Goal: Task Accomplishment & Management: Use online tool/utility

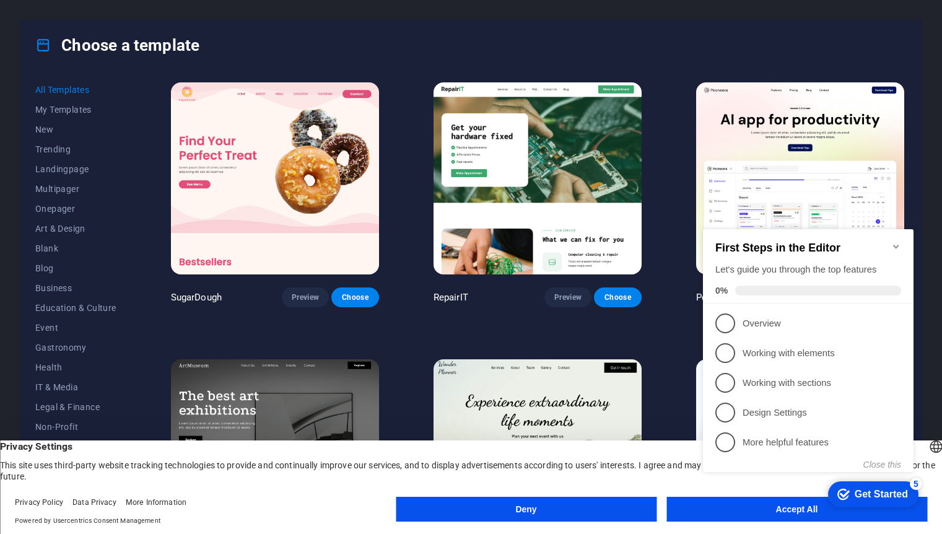
click at [755, 518] on button "Accept All" at bounding box center [796, 509] width 261 height 25
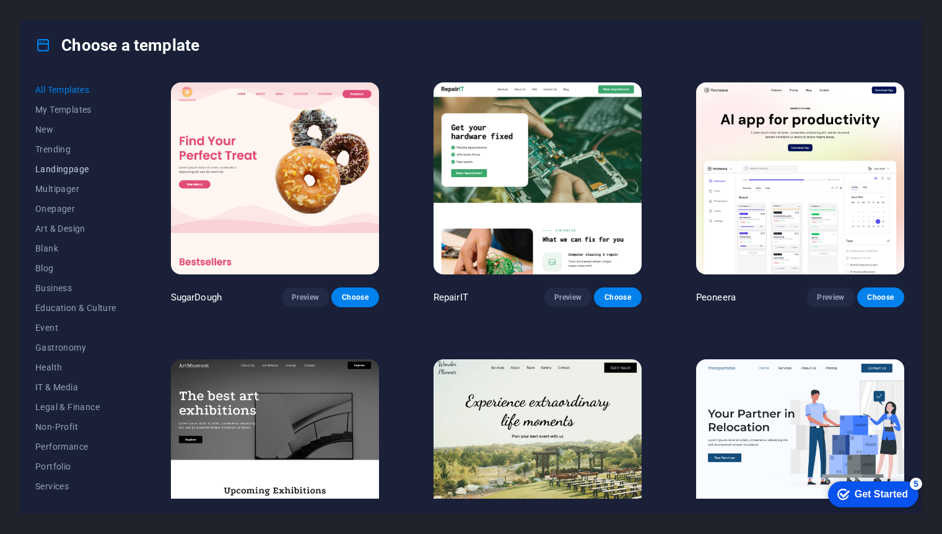
click at [69, 166] on span "Landingpage" at bounding box center [75, 169] width 81 height 10
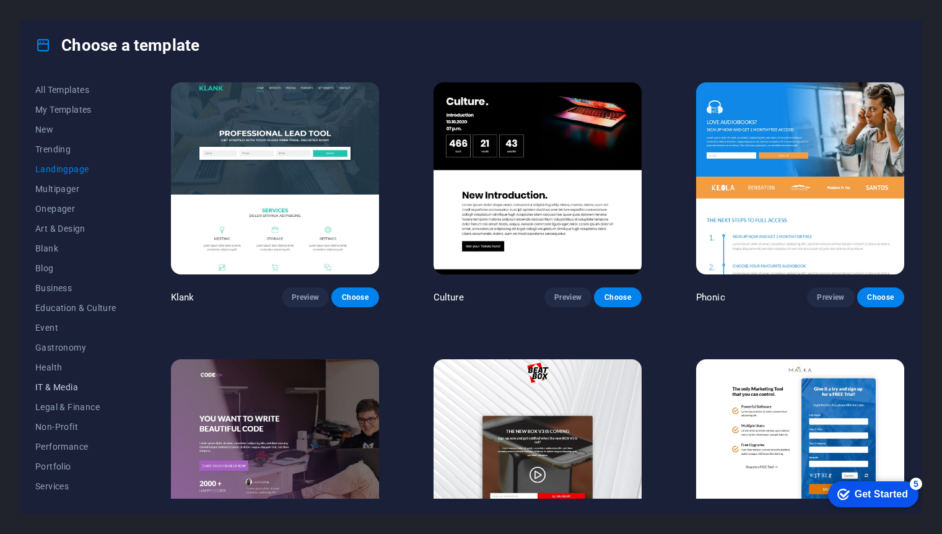
click at [71, 385] on span "IT & Media" at bounding box center [75, 387] width 81 height 10
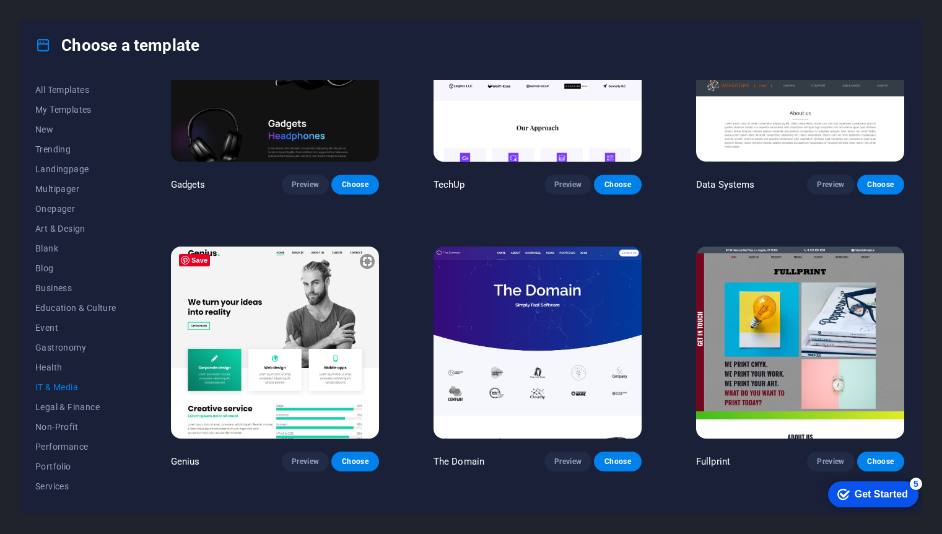
scroll to position [385, 0]
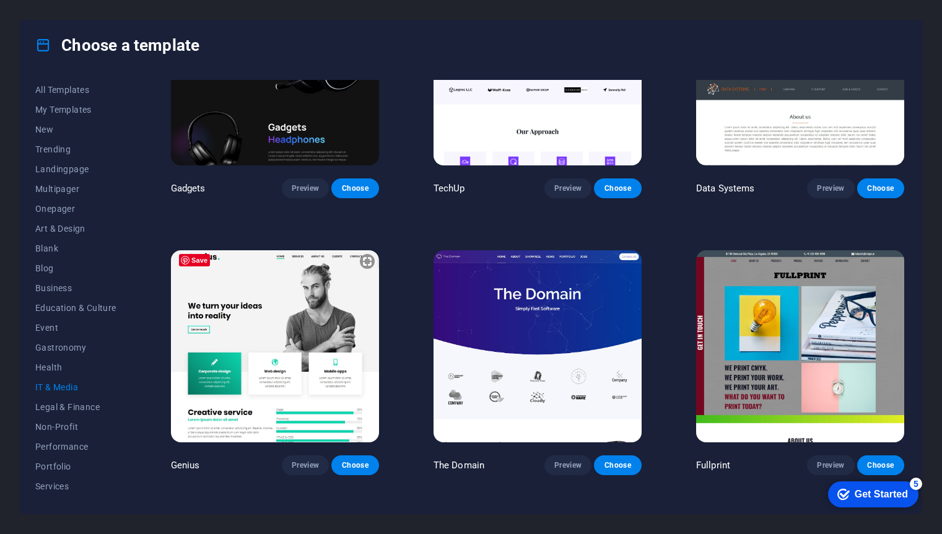
click at [230, 346] on img at bounding box center [275, 346] width 208 height 192
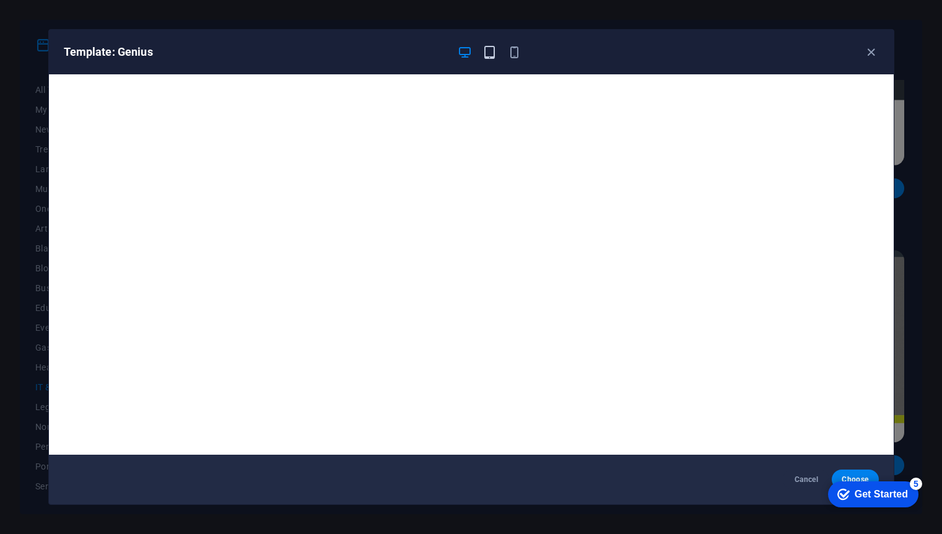
click at [491, 47] on icon "button" at bounding box center [489, 52] width 14 height 14
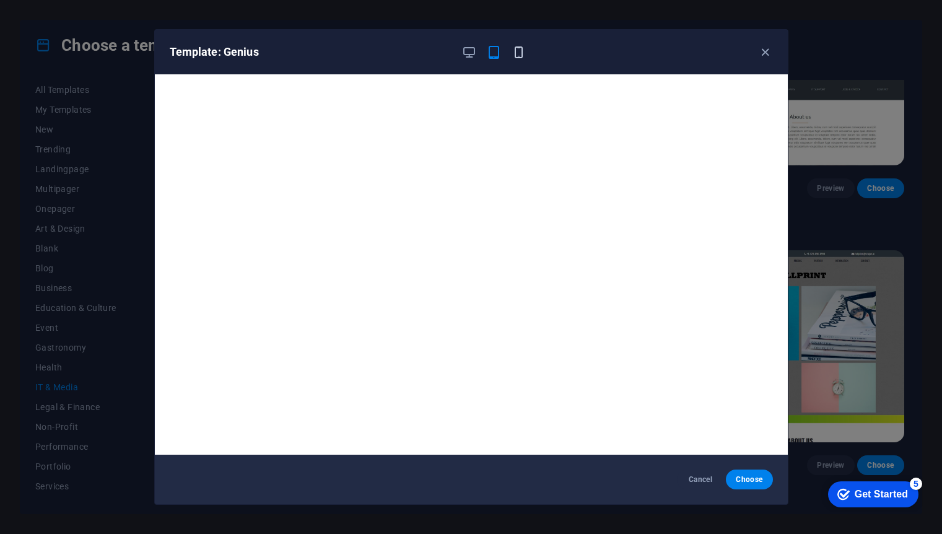
click at [518, 53] on icon "button" at bounding box center [518, 52] width 14 height 14
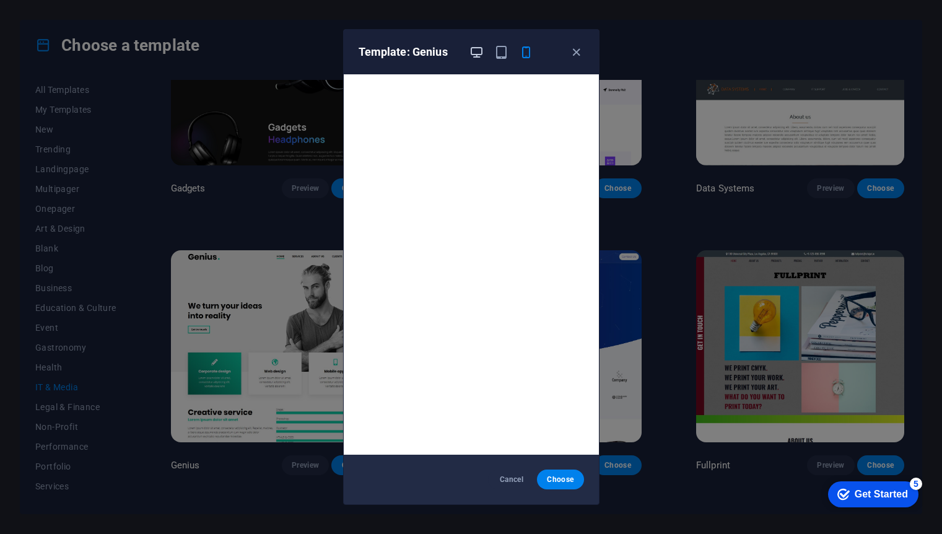
click at [470, 51] on icon "button" at bounding box center [476, 52] width 14 height 14
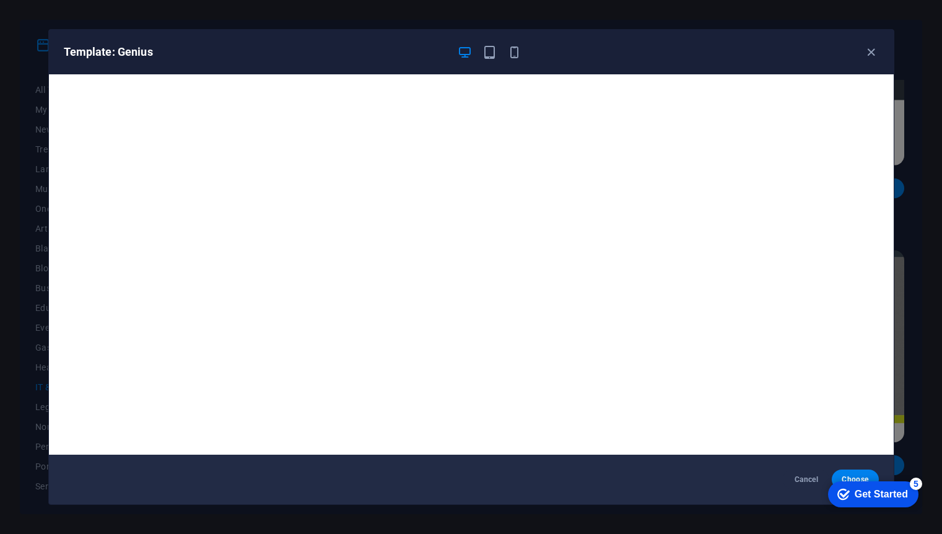
click at [867, 492] on div "Get Started" at bounding box center [880, 494] width 53 height 11
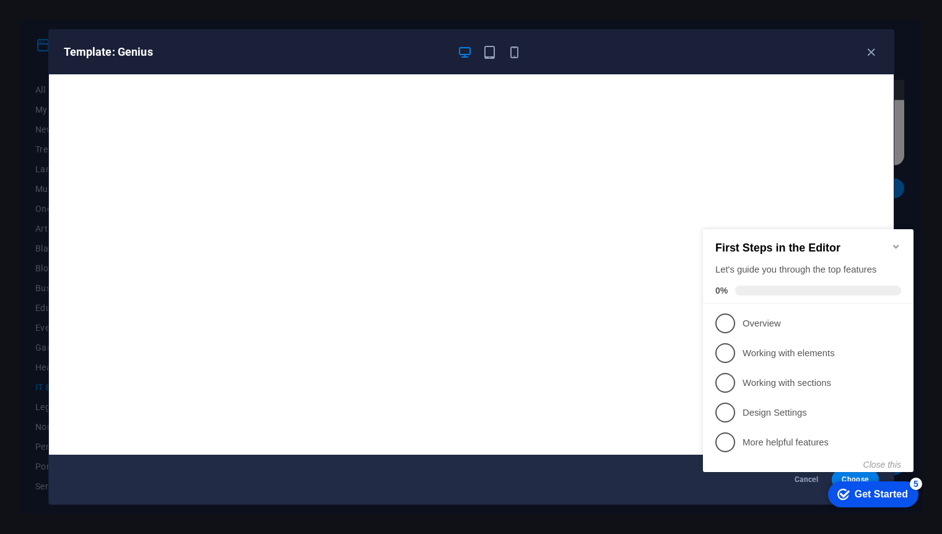
click at [866, 492] on div "Get Started" at bounding box center [880, 494] width 53 height 11
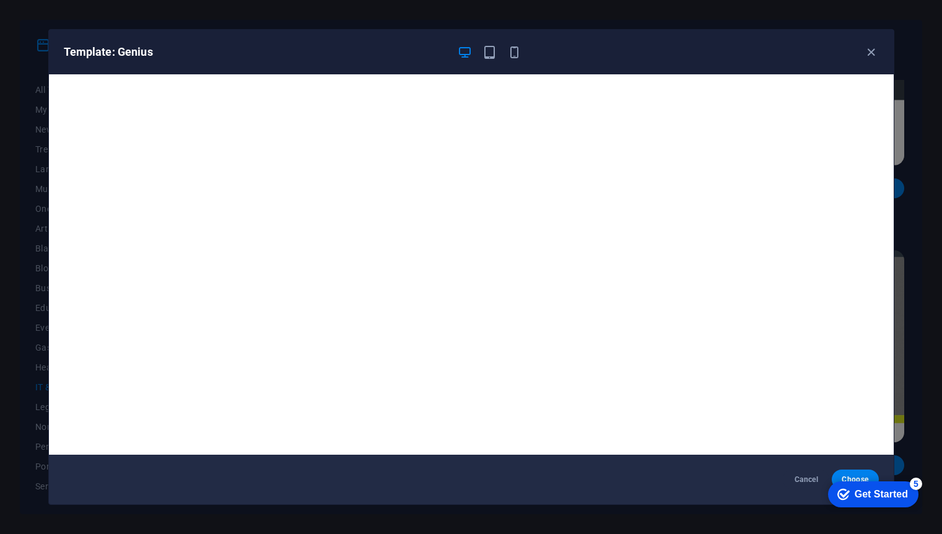
click at [851, 474] on span "Choose" at bounding box center [854, 479] width 27 height 10
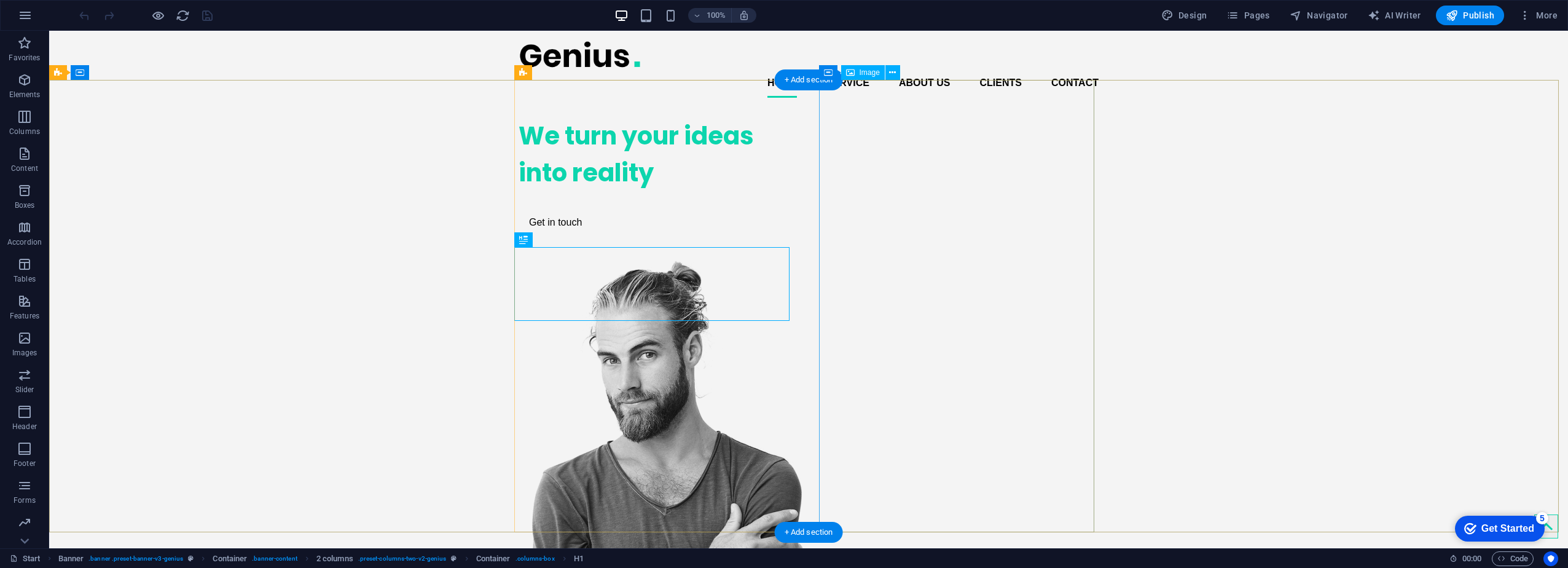
click at [794, 260] on figure at bounding box center [656, 494] width 275 height 468
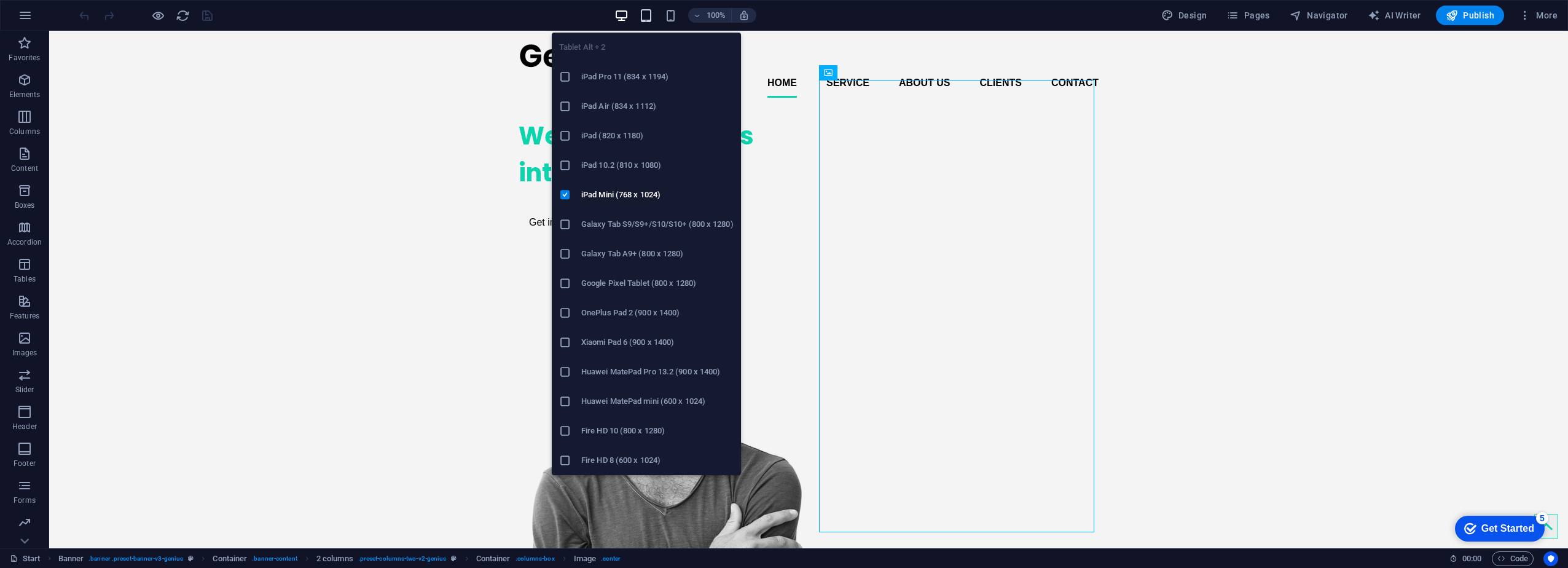
click at [645, 12] on icon "button" at bounding box center [646, 16] width 14 height 14
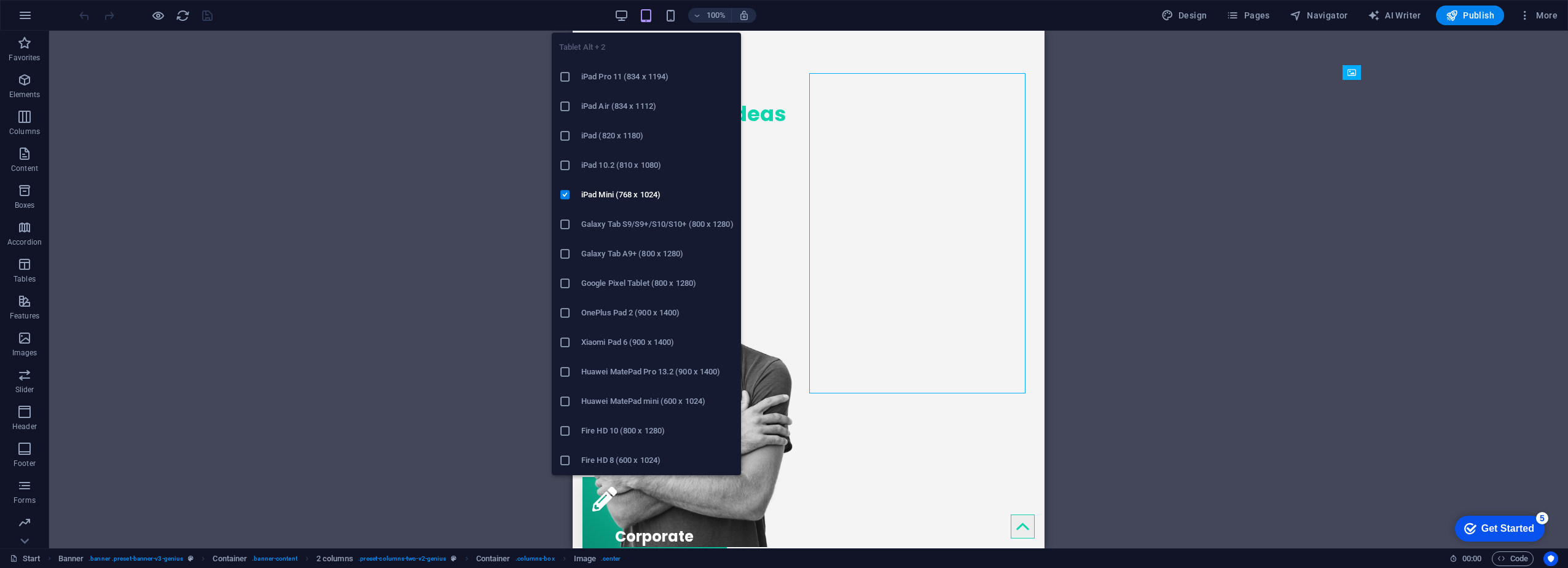
click at [644, 164] on h6 "iPad 10.2 (810 x 1080)" at bounding box center [658, 165] width 153 height 15
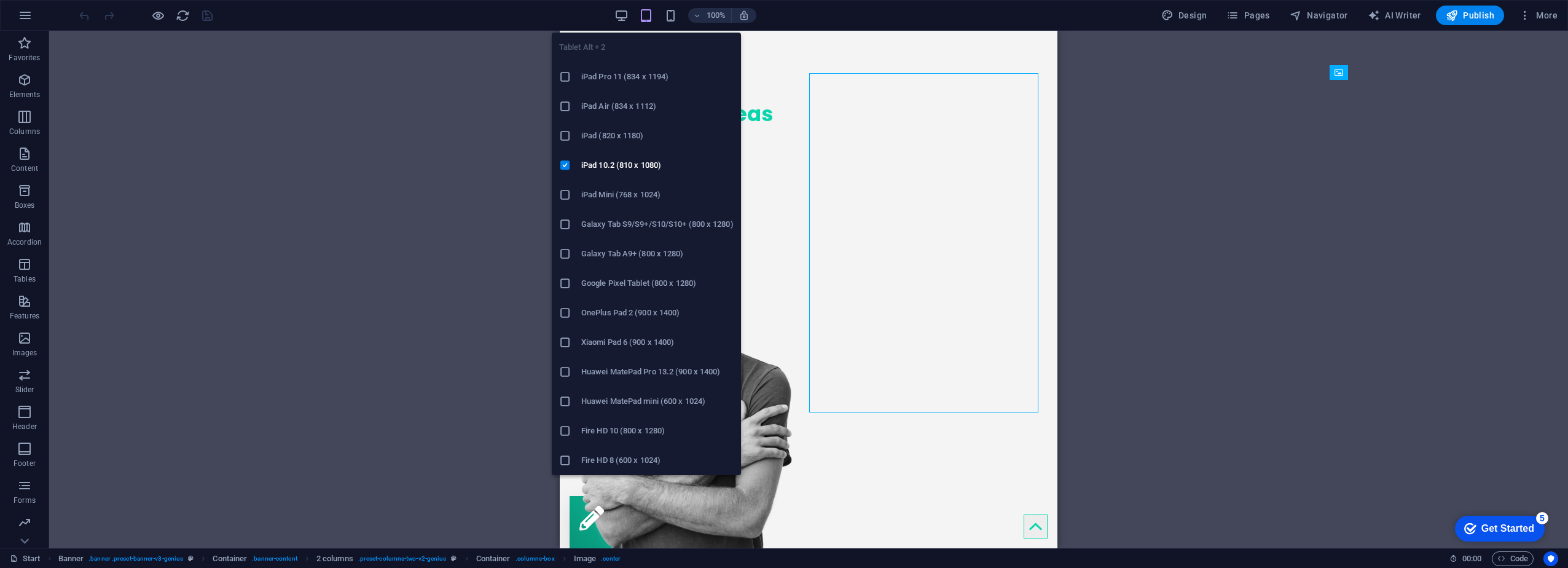
click at [648, 12] on icon "button" at bounding box center [646, 16] width 14 height 14
click at [636, 340] on h6 "Xiaomi Pad 6 (900 x 1400)" at bounding box center [658, 342] width 153 height 15
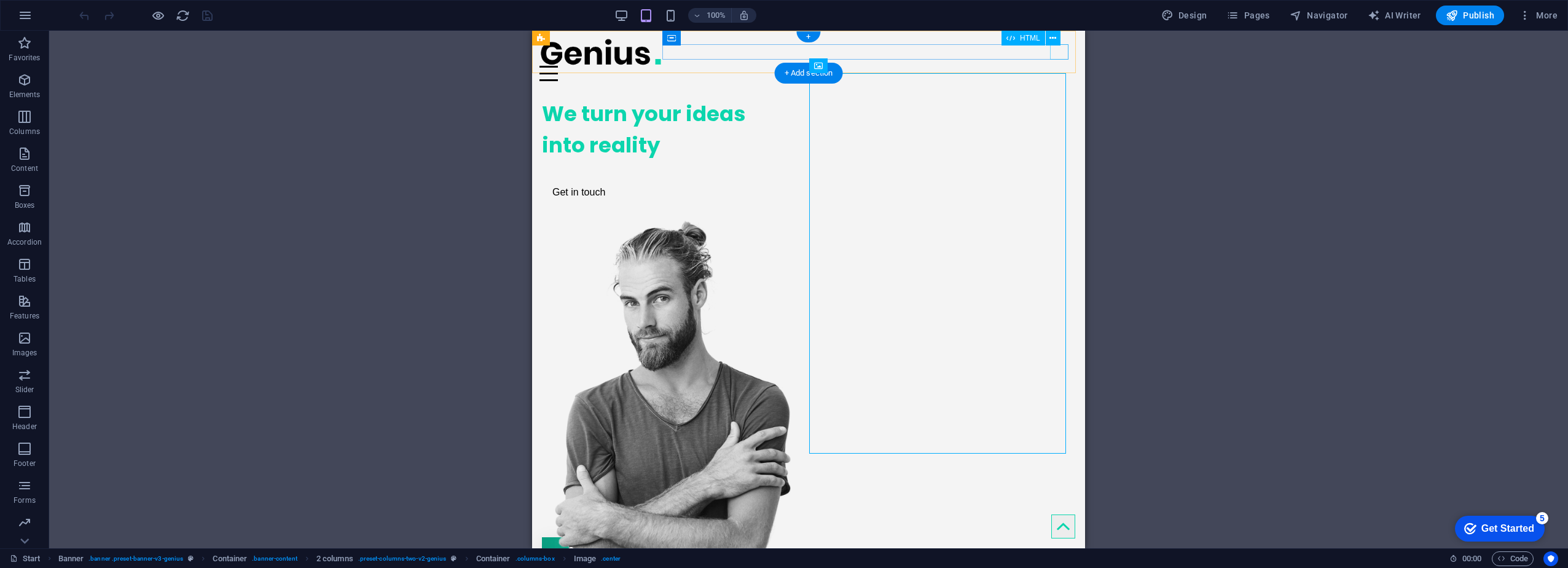
click at [934, 66] on div at bounding box center [809, 72] width 538 height 15
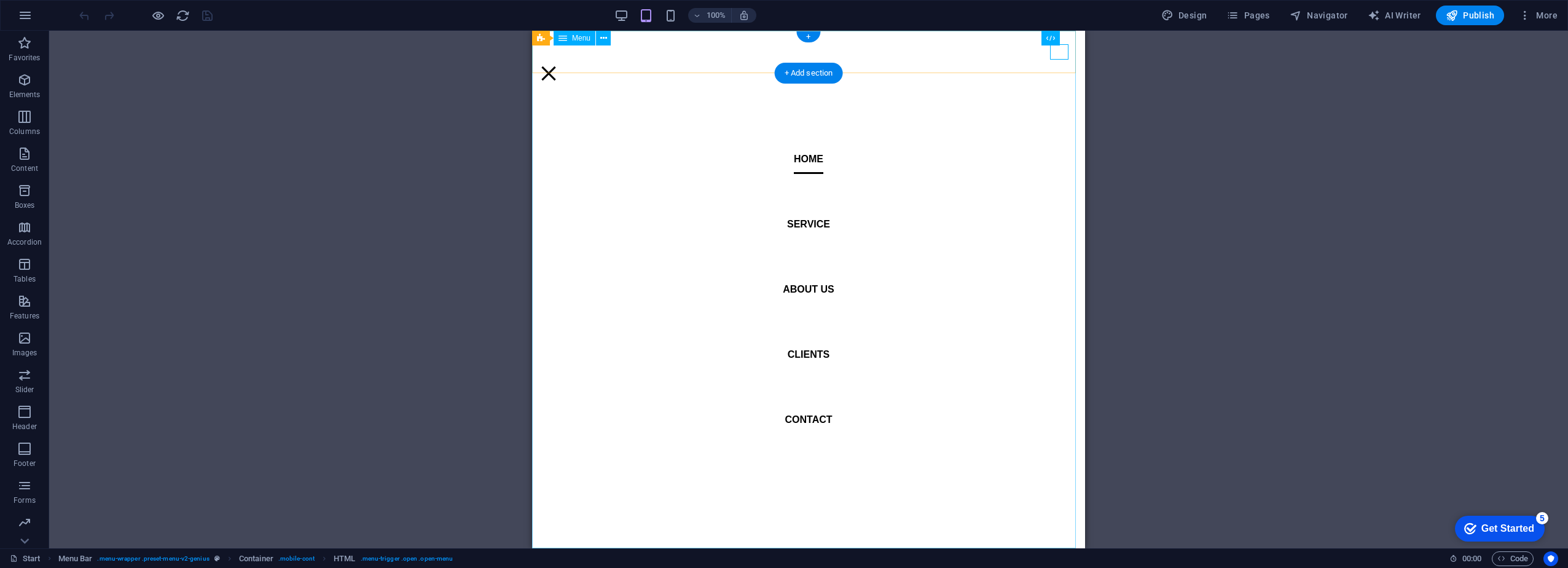
click at [777, 102] on nav "Home Service About us Clients Contact" at bounding box center [808, 289] width 553 height 517
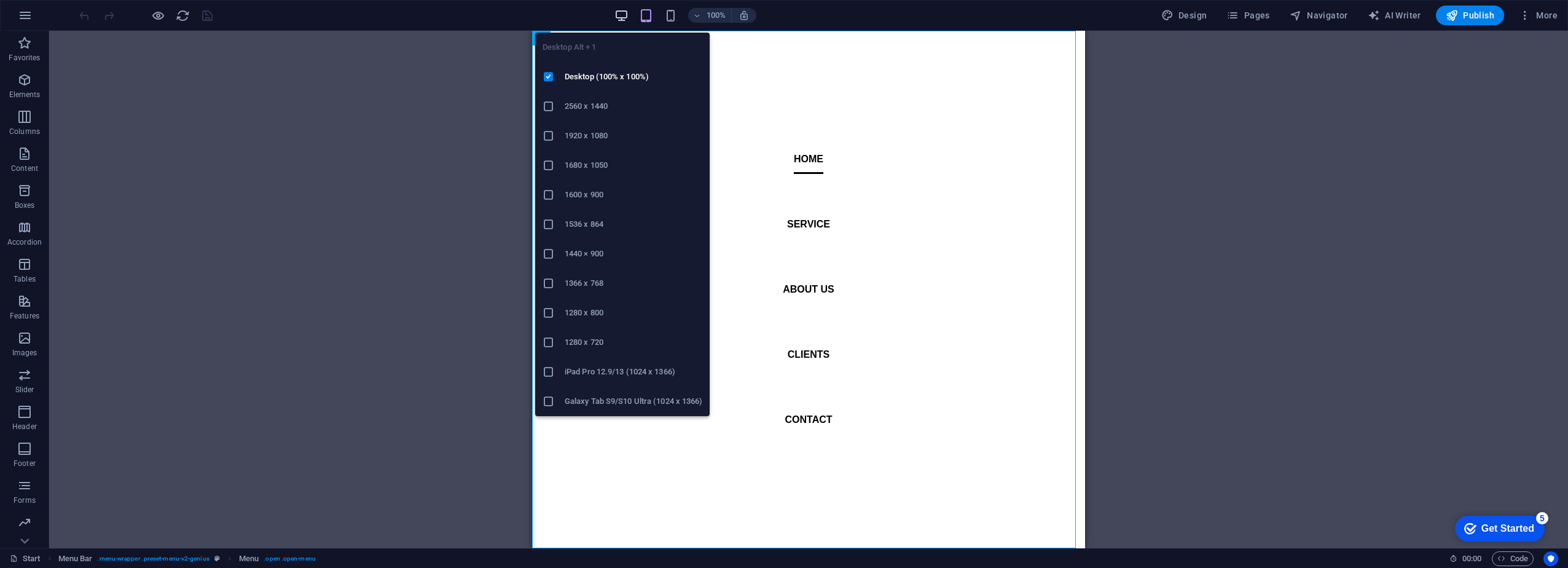
click at [622, 14] on icon "button" at bounding box center [621, 16] width 14 height 14
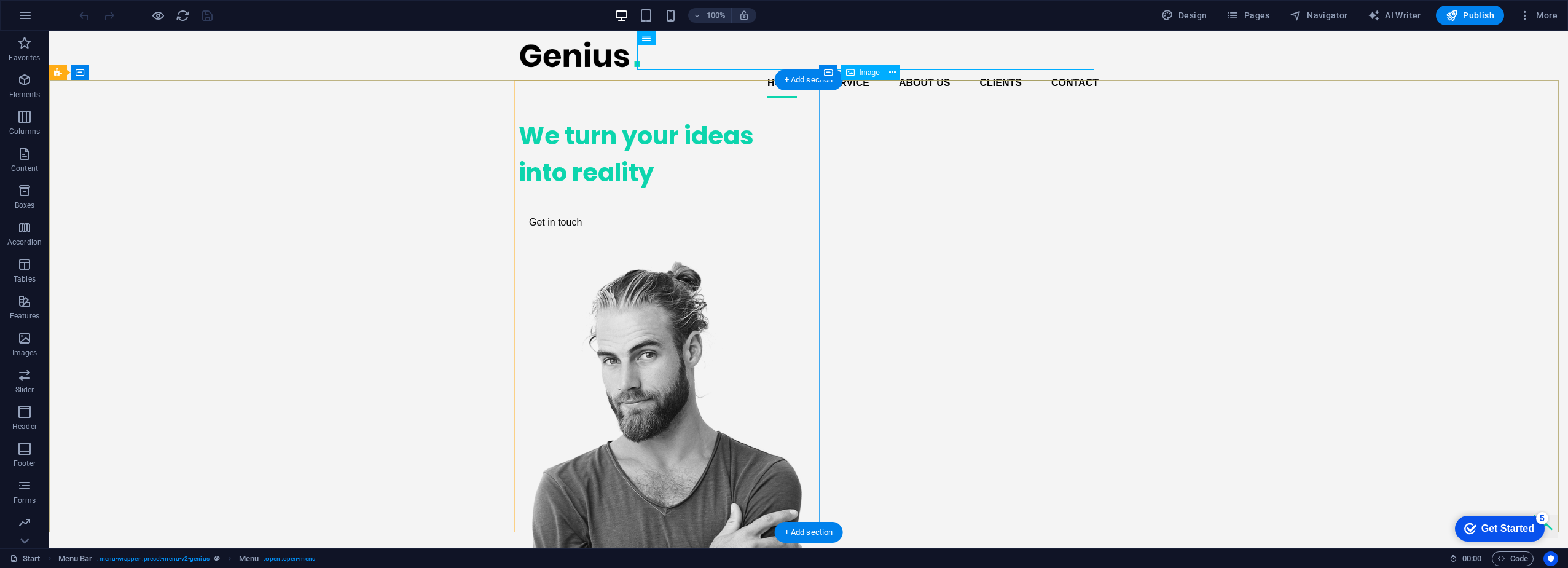
click at [794, 350] on figure at bounding box center [656, 494] width 275 height 468
drag, startPoint x: 992, startPoint y: 319, endPoint x: 967, endPoint y: 319, distance: 25.0
click at [794, 319] on figure at bounding box center [656, 494] width 275 height 468
drag, startPoint x: 967, startPoint y: 319, endPoint x: 977, endPoint y: 319, distance: 10.0
click at [794, 319] on figure at bounding box center [656, 494] width 275 height 468
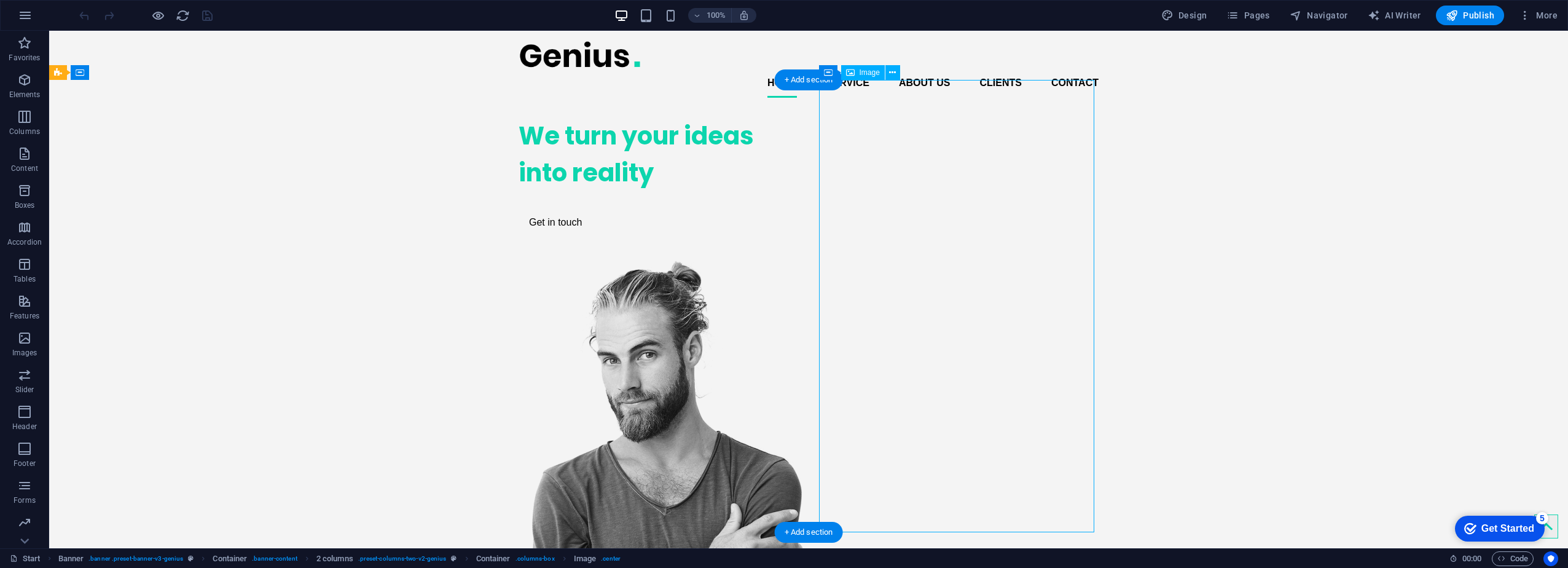
drag, startPoint x: 977, startPoint y: 319, endPoint x: 979, endPoint y: 332, distance: 13.2
click at [794, 332] on figure at bounding box center [656, 494] width 275 height 468
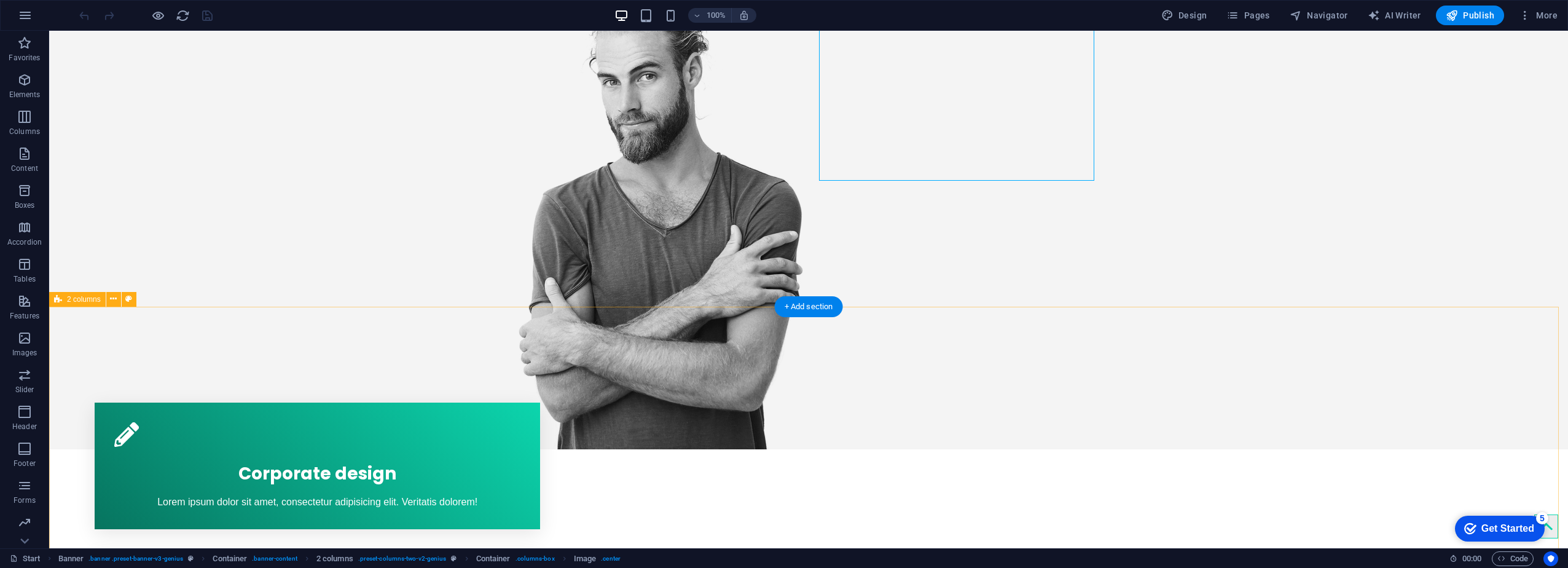
scroll to position [369, 0]
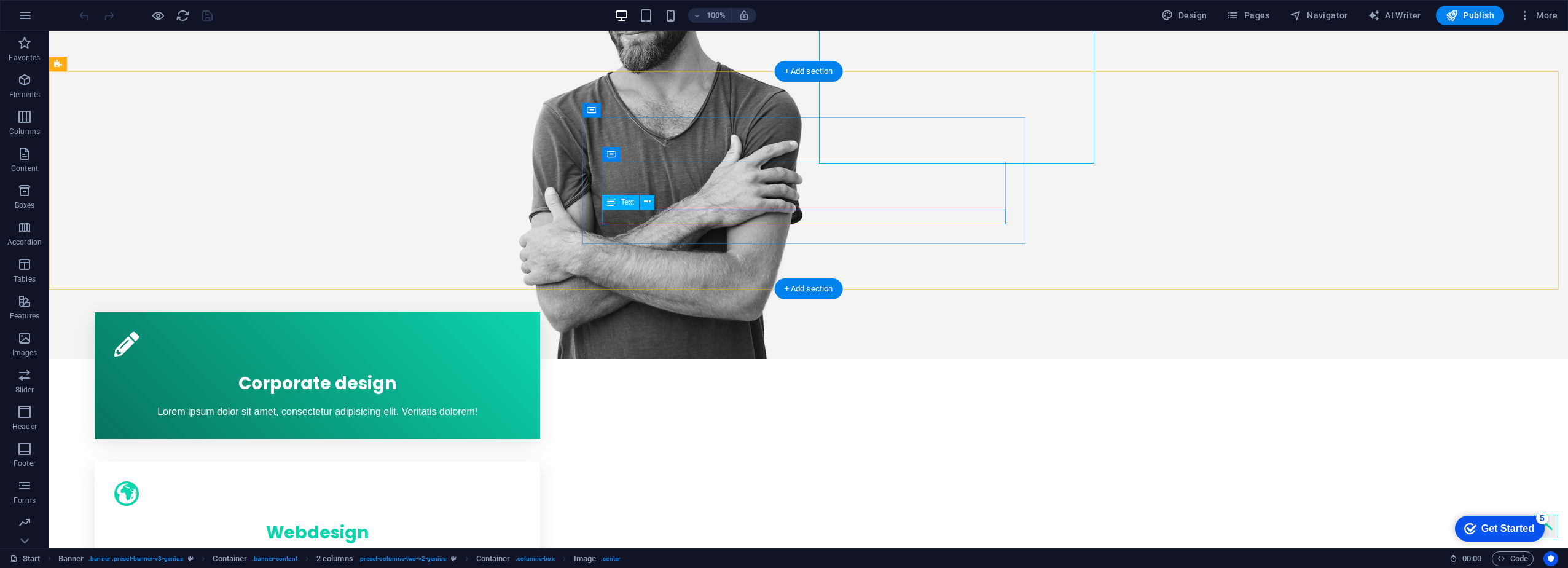
click at [520, 529] on div "Lorem ipsum dolor sit amet, consectetur adipisicing elit. Veritatis dolorem!" at bounding box center [317, 561] width 406 height 15
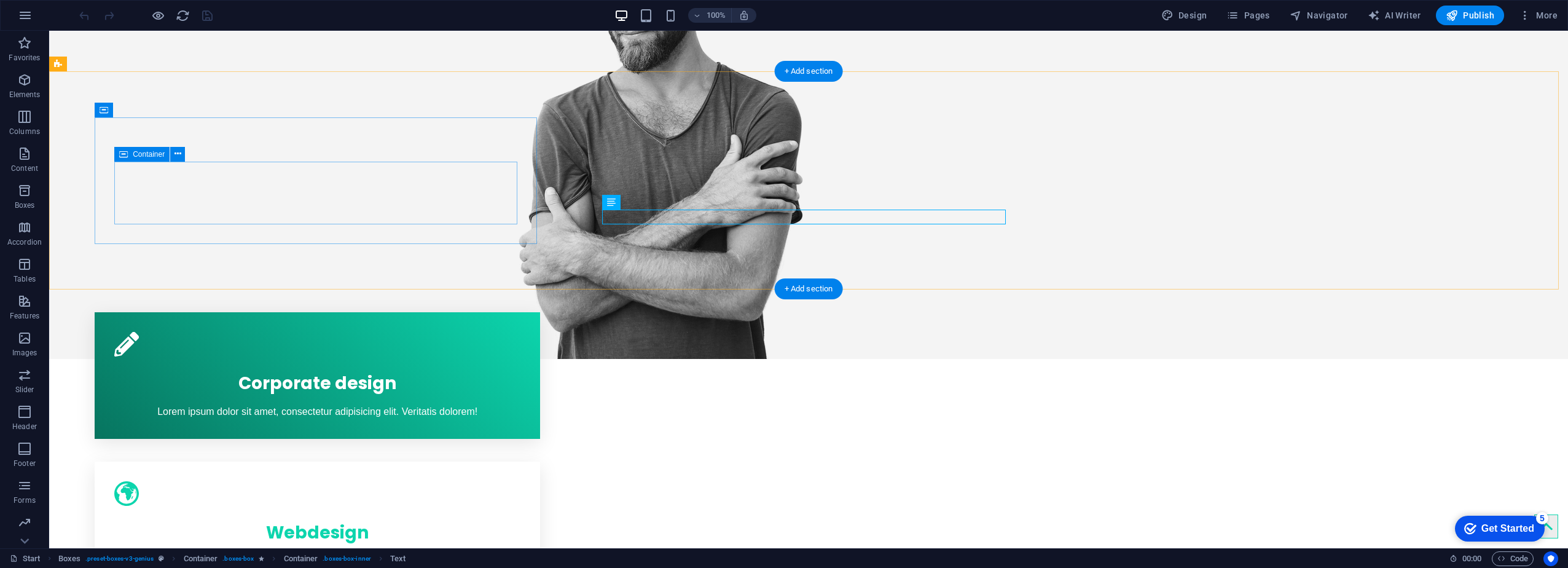
click at [425, 361] on div "Corporate design Lorem ipsum dolor sit amet, consectetur adipisicing elit. Veri…" at bounding box center [317, 390] width 406 height 58
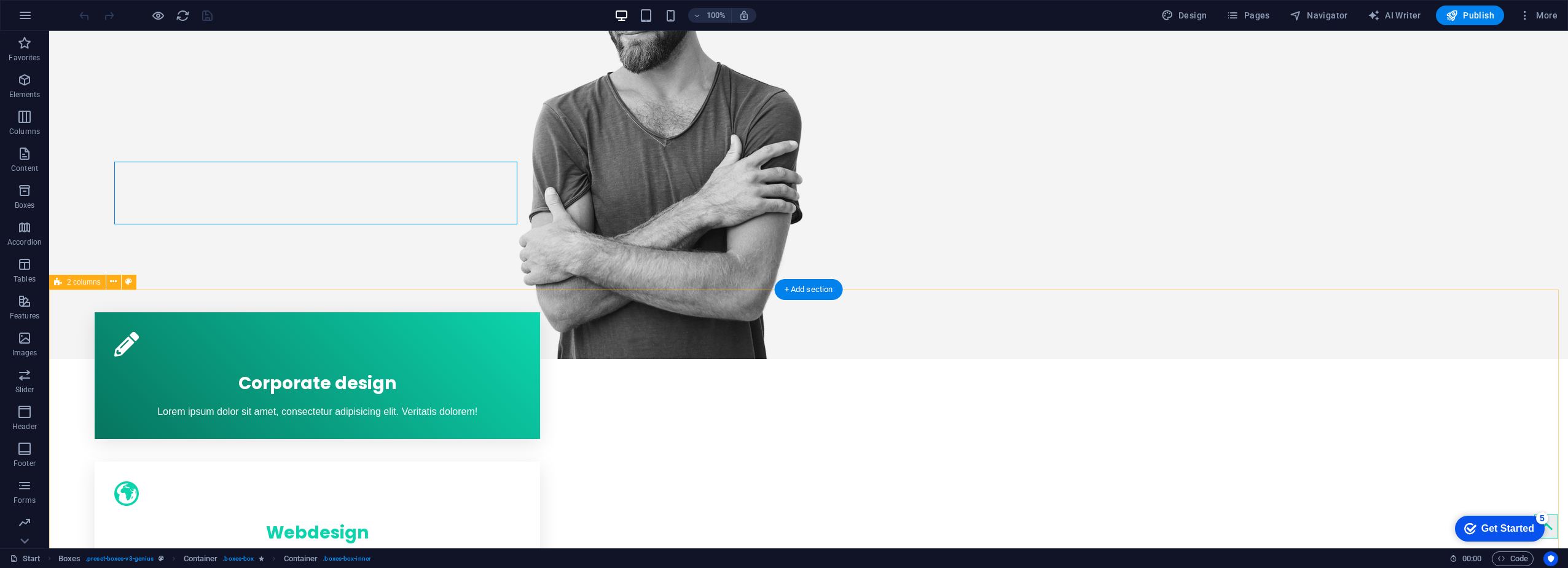
drag, startPoint x: 264, startPoint y: 411, endPoint x: 141, endPoint y: 201, distance: 243.4
click at [32, 124] on span "Columns" at bounding box center [25, 124] width 50 height 30
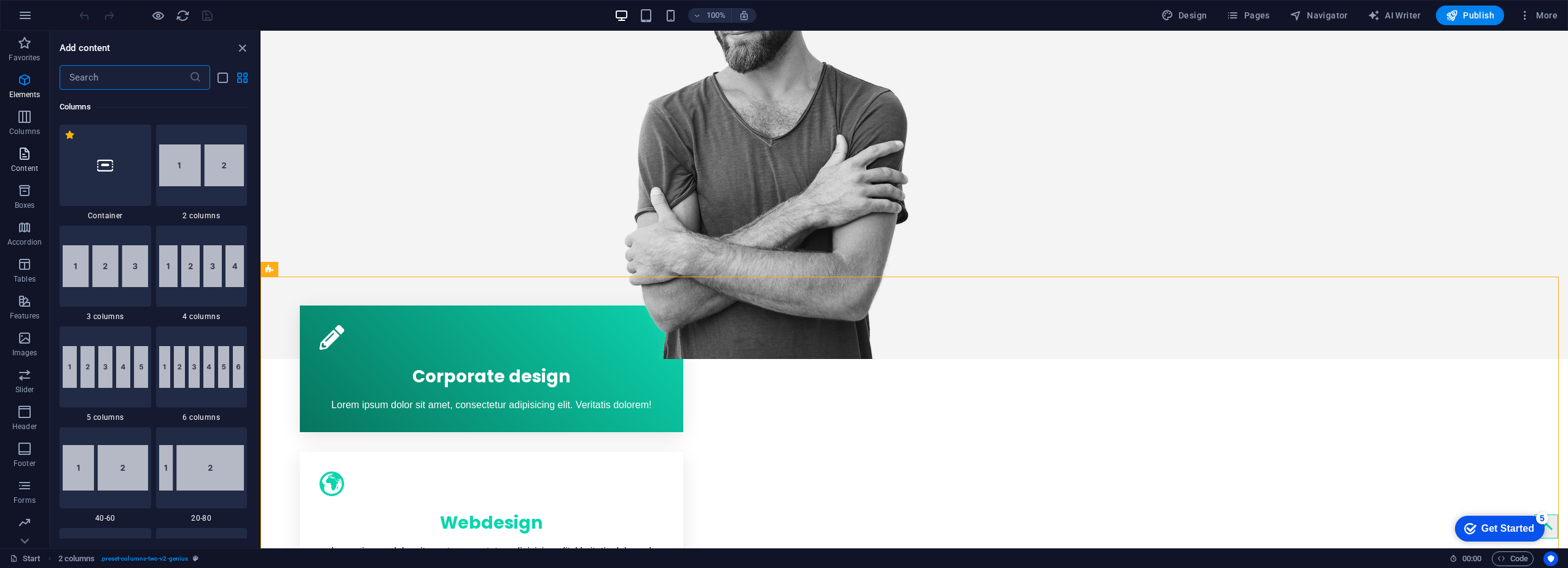
click at [32, 159] on icon "button" at bounding box center [24, 153] width 15 height 15
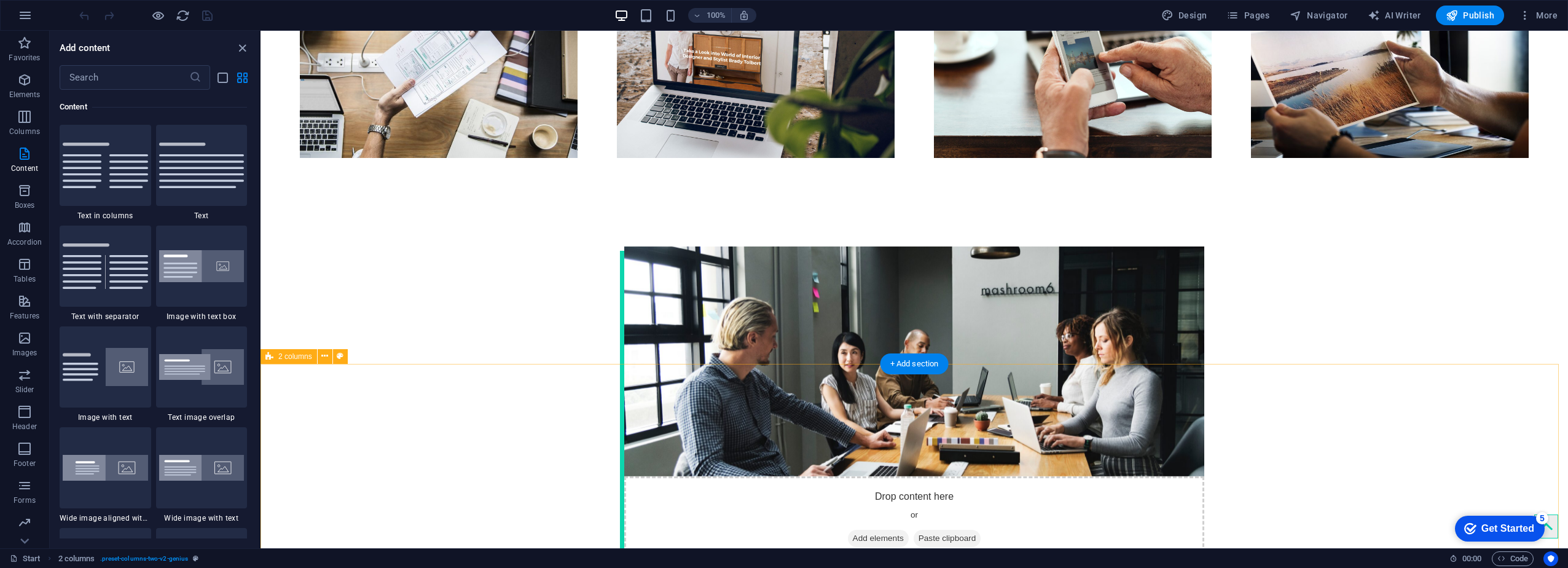
scroll to position [1783, 0]
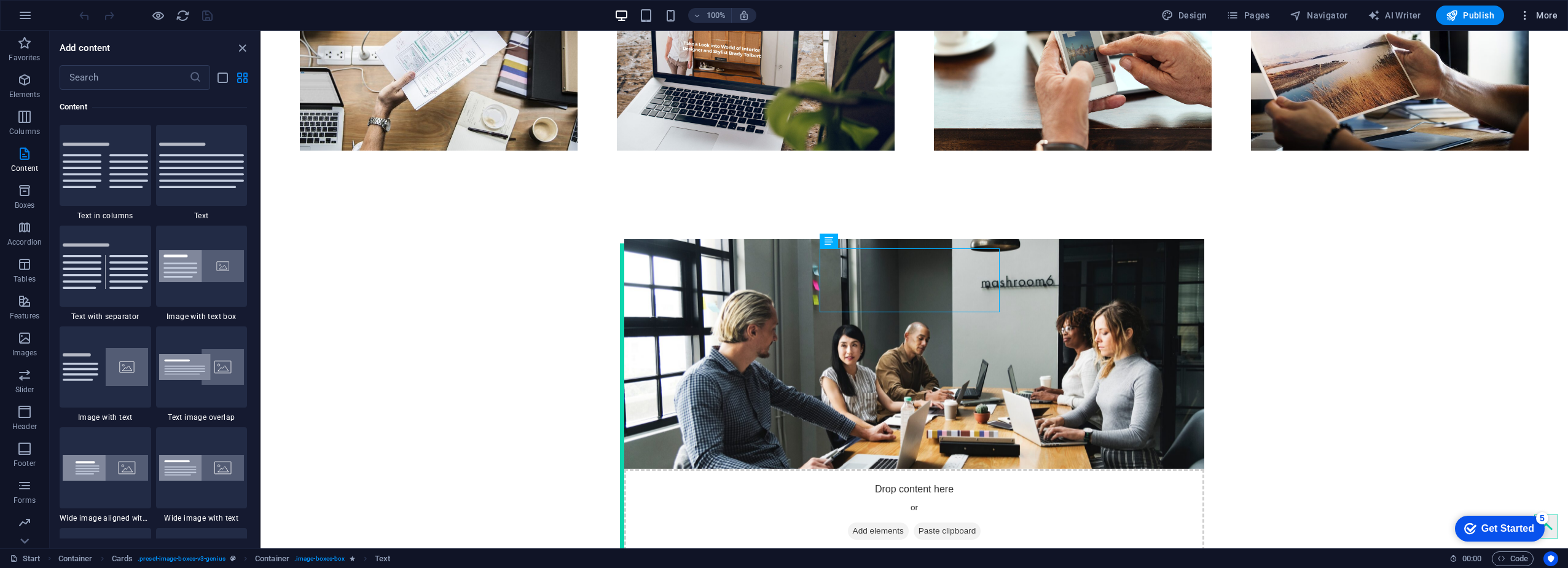
click at [934, 15] on button "More" at bounding box center [1538, 16] width 49 height 20
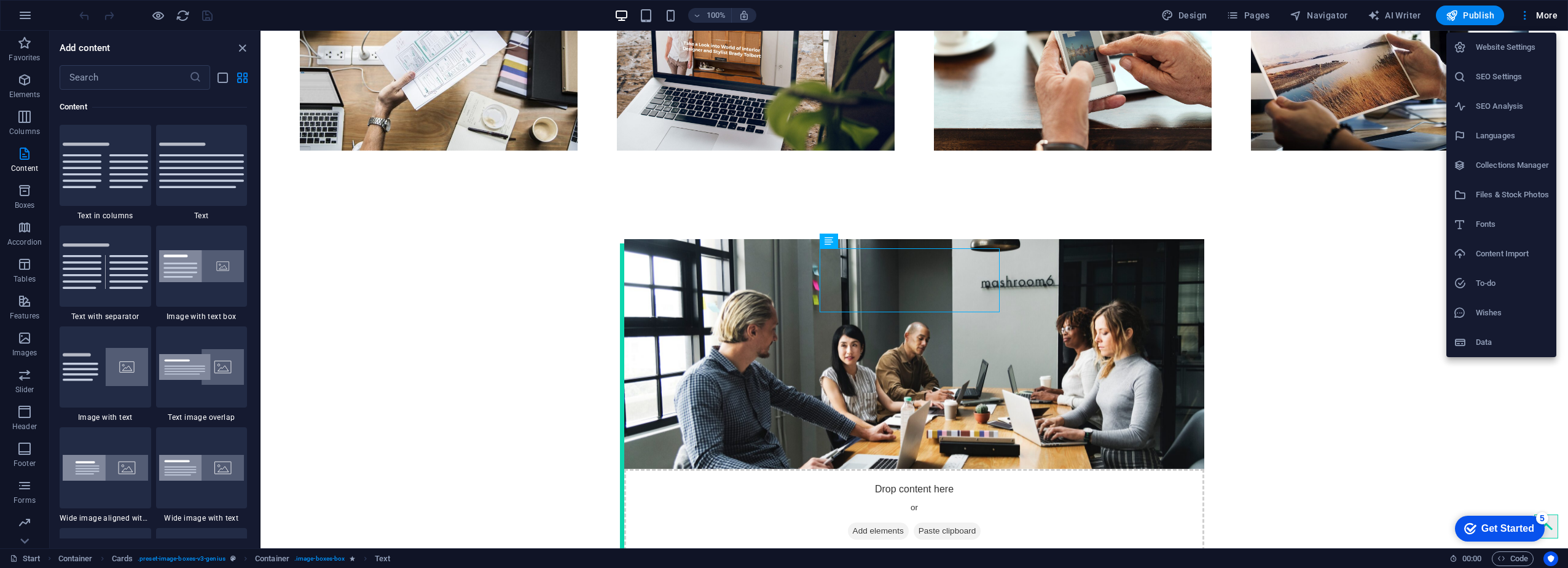
click at [934, 48] on h6 "Website Settings" at bounding box center [1512, 47] width 73 height 15
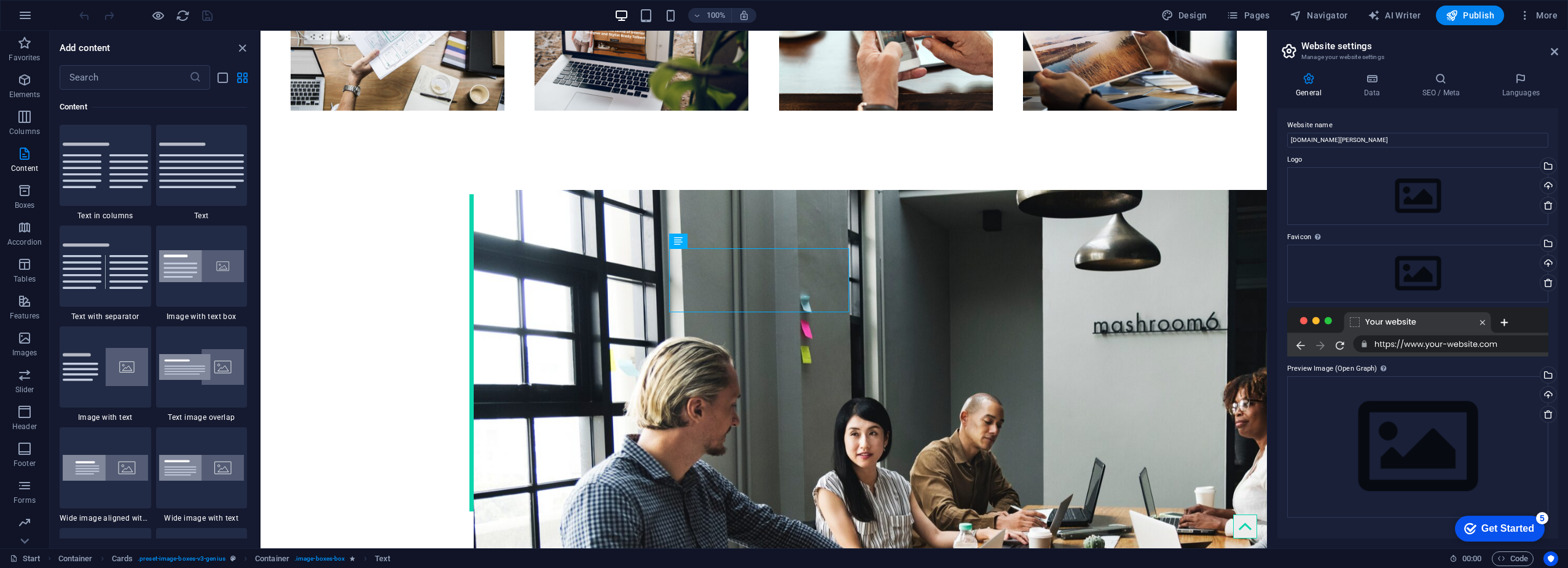
scroll to position [1714, 0]
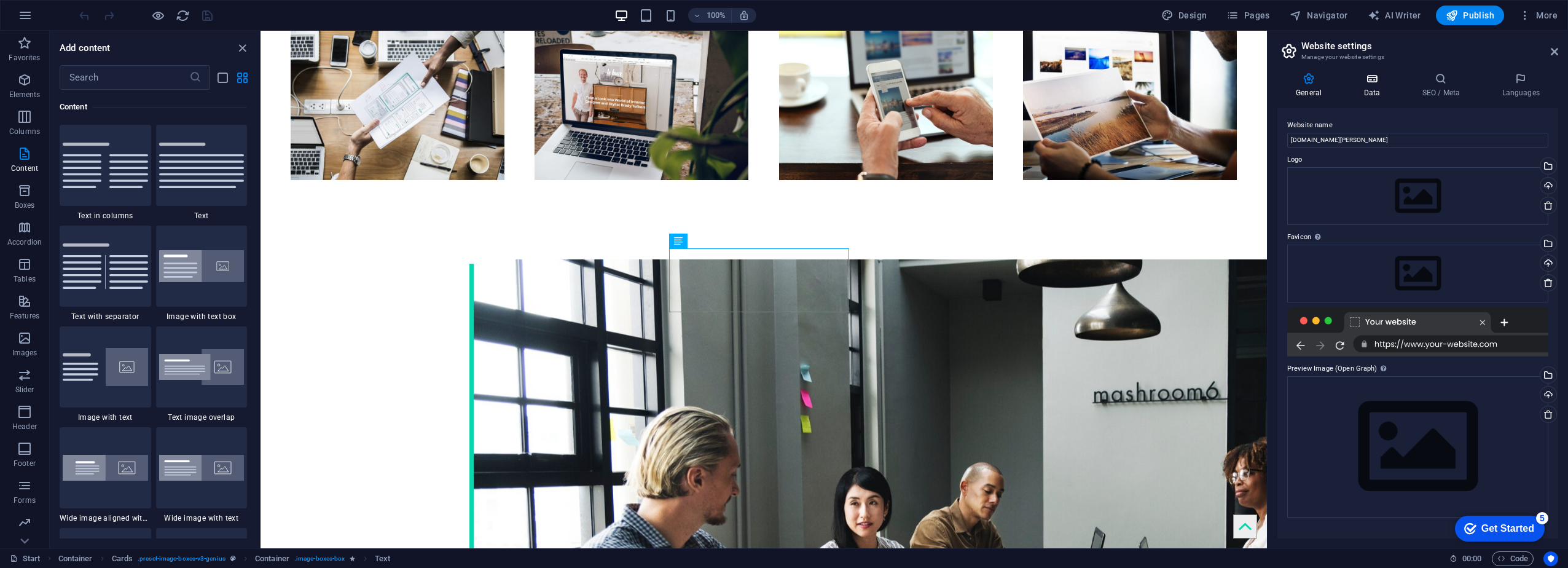
click at [934, 79] on icon at bounding box center [1372, 78] width 54 height 12
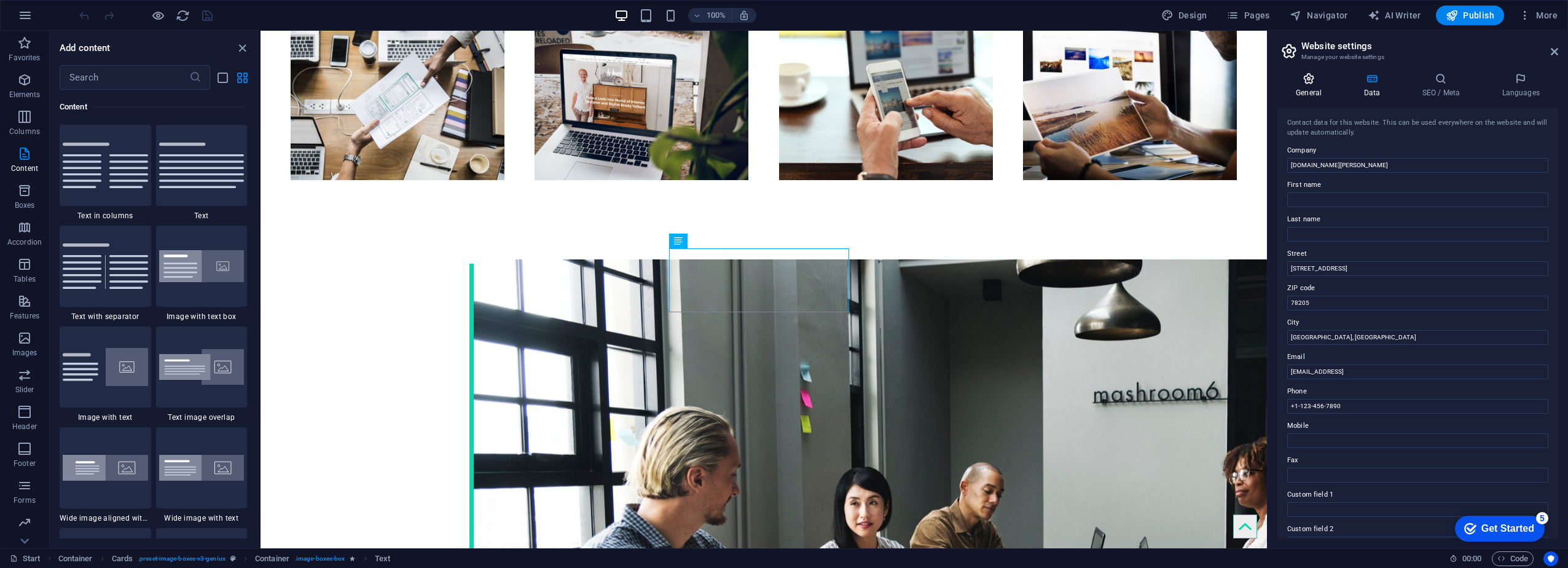
drag, startPoint x: 1305, startPoint y: 84, endPoint x: 683, endPoint y: 384, distance: 690.6
click at [934, 84] on h4 "General" at bounding box center [1311, 85] width 67 height 26
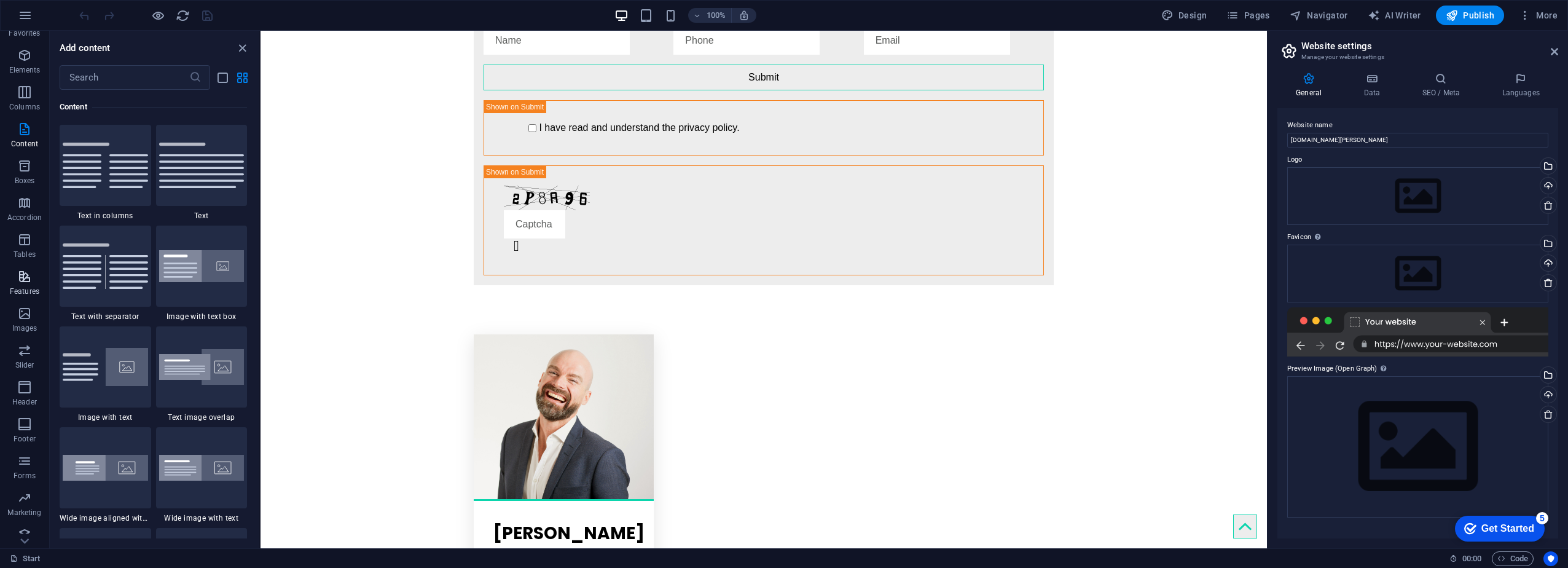
scroll to position [36, 0]
click at [27, 276] on p "Features" at bounding box center [25, 280] width 30 height 10
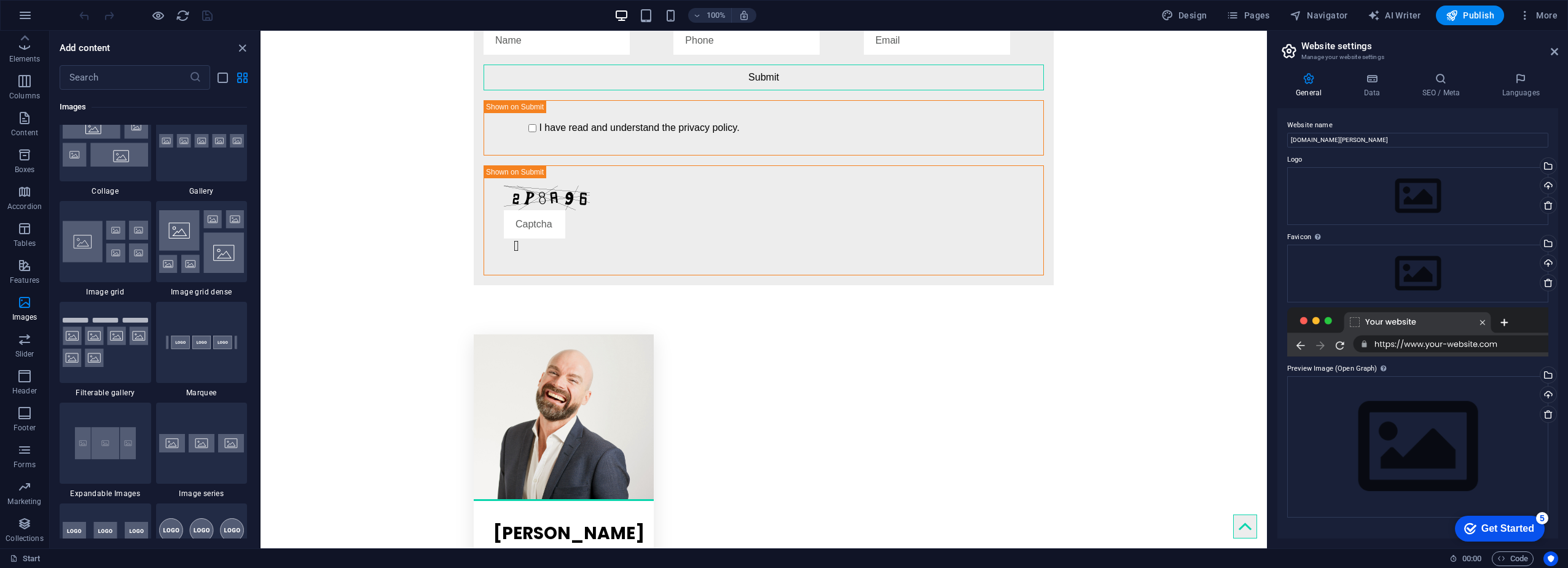
scroll to position [6391, 0]
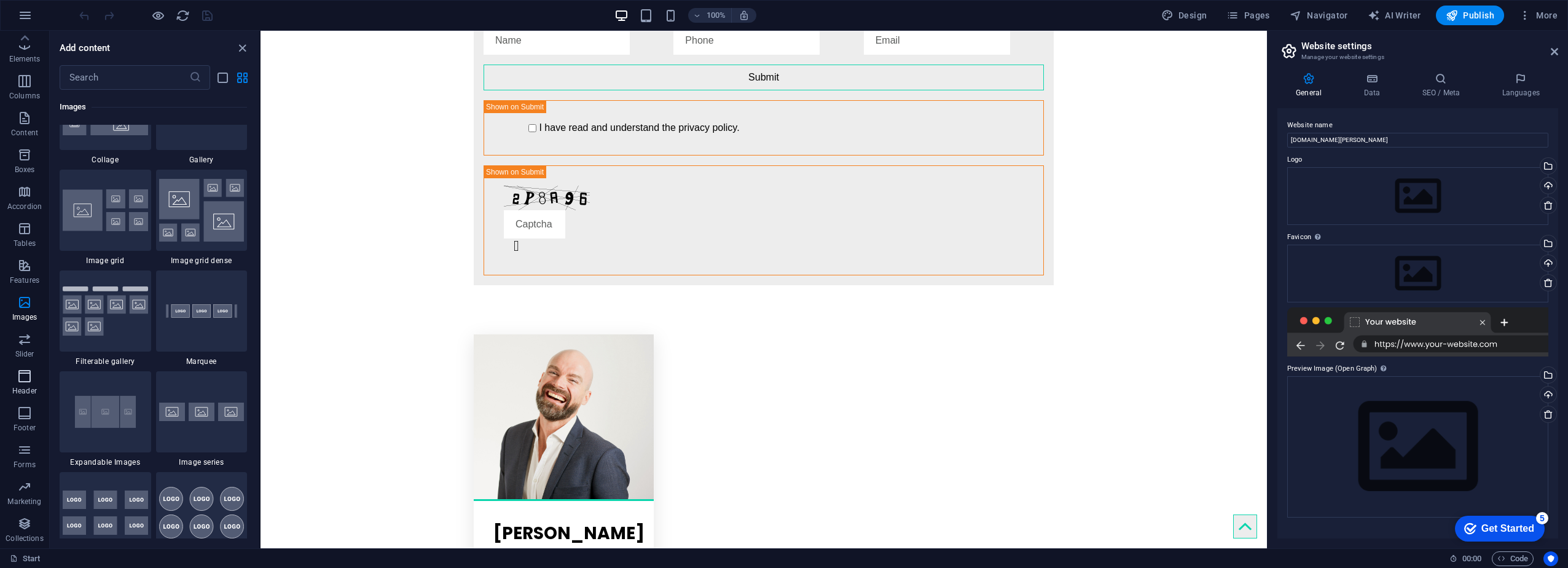
click at [35, 388] on p "Header" at bounding box center [24, 391] width 25 height 10
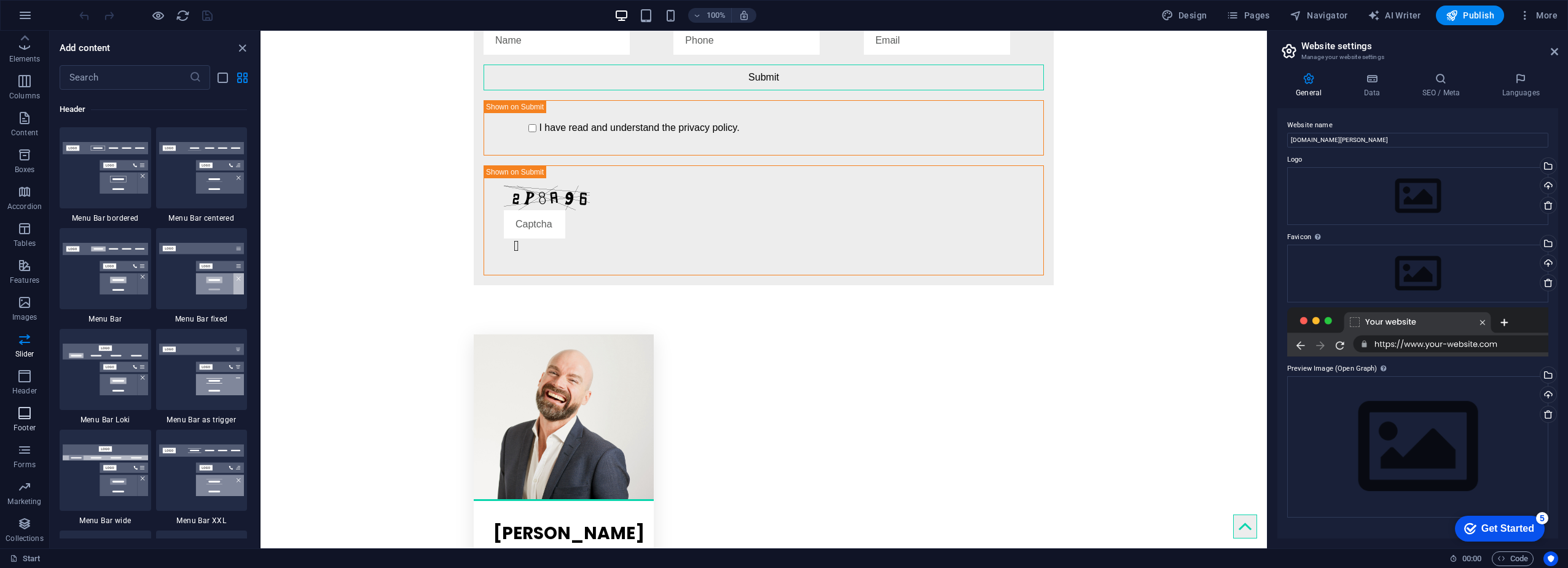
click at [35, 419] on span "Footer" at bounding box center [25, 421] width 50 height 30
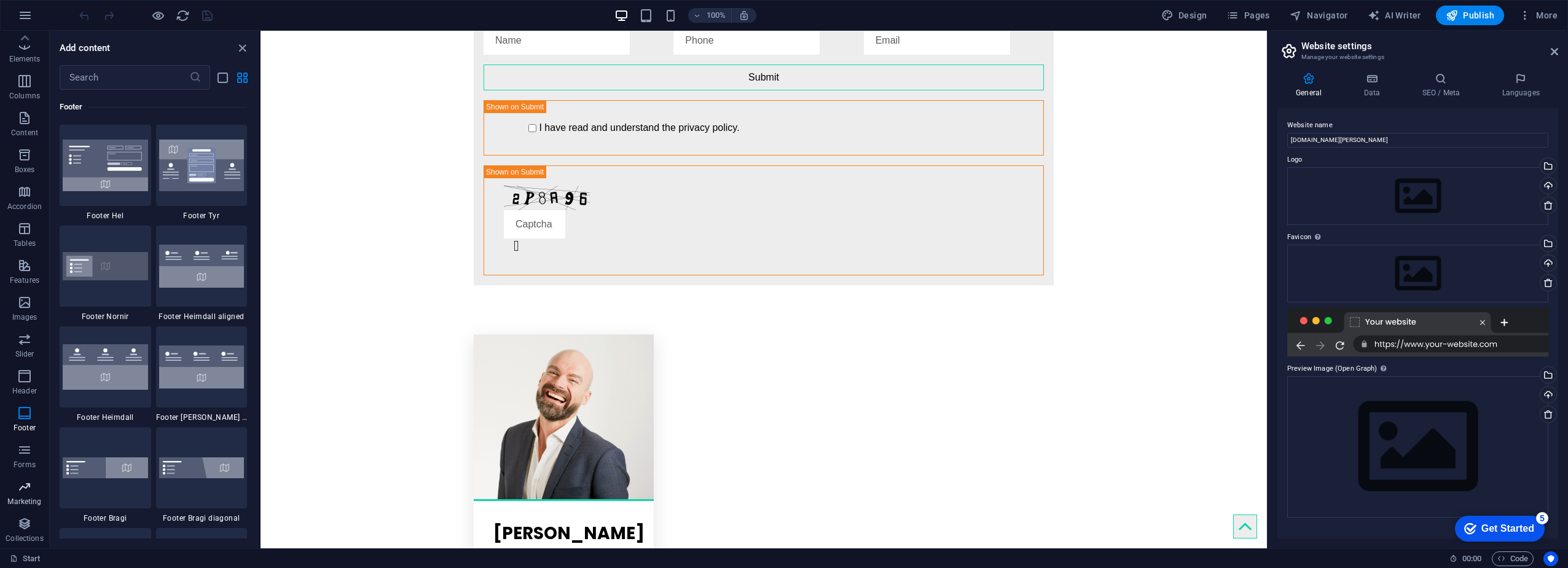
click at [33, 486] on span "Marketing" at bounding box center [25, 495] width 50 height 30
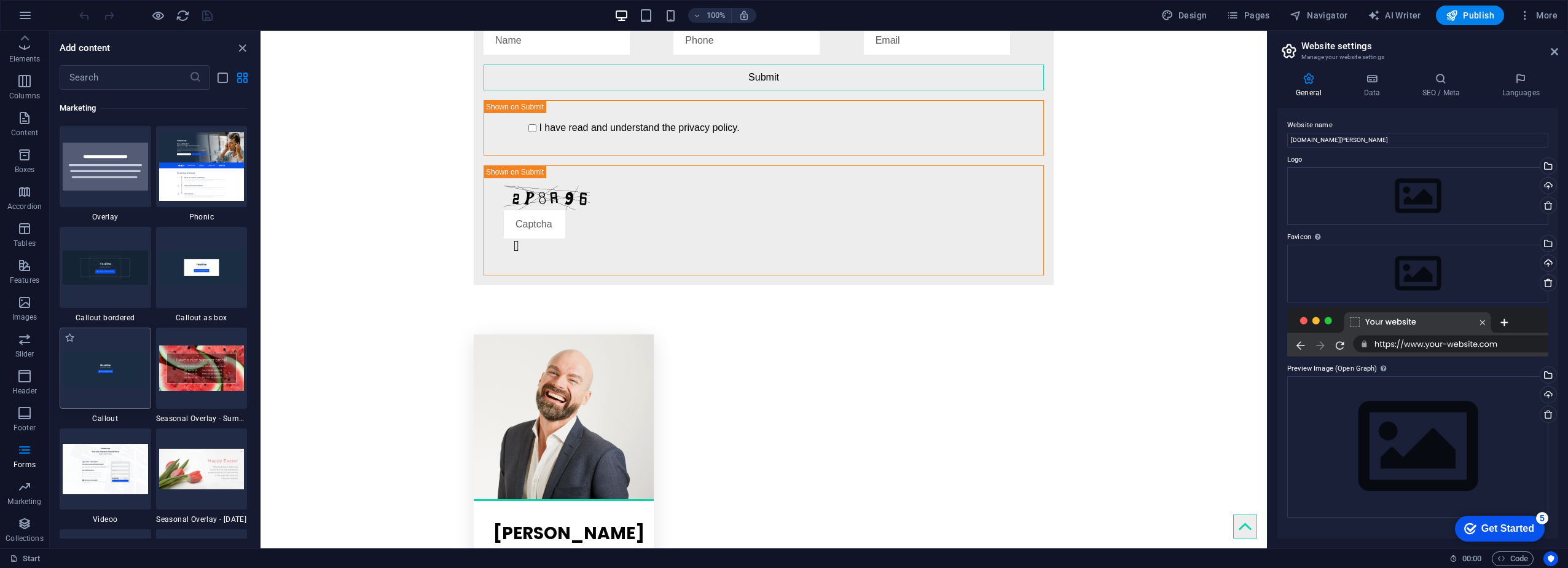
scroll to position [10015, 0]
click at [22, 522] on icon "button" at bounding box center [24, 523] width 15 height 15
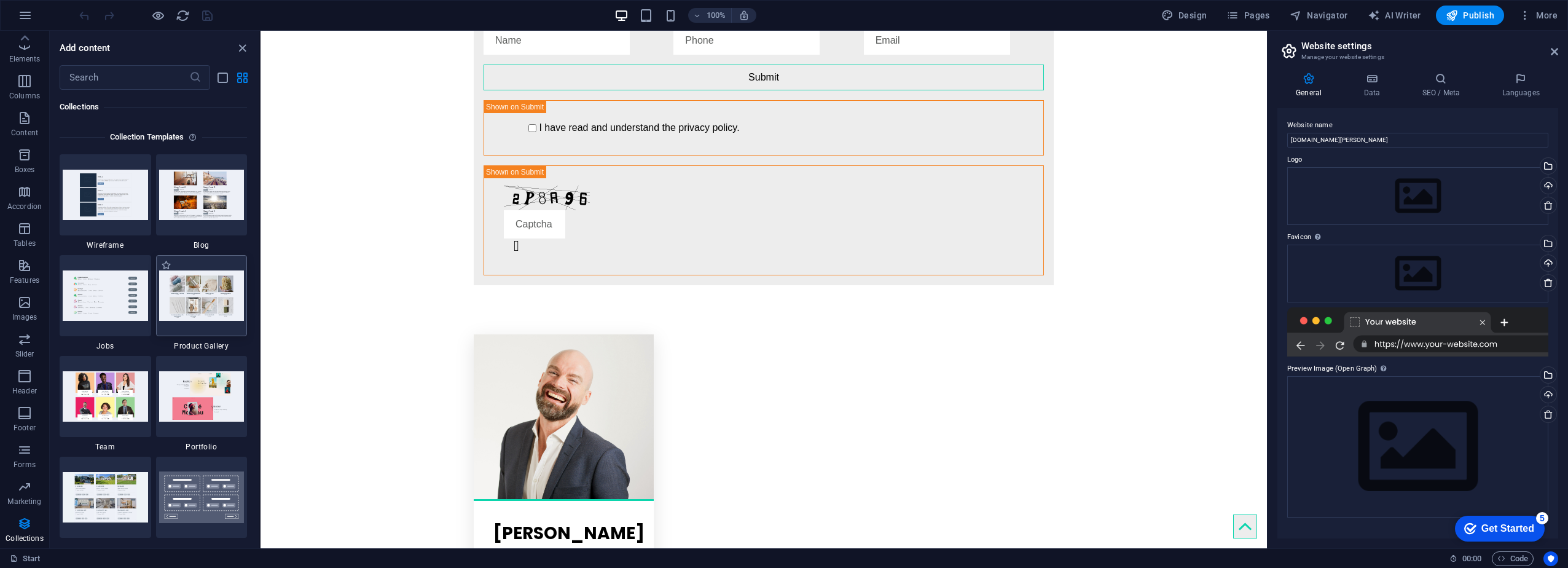
scroll to position [11256, 0]
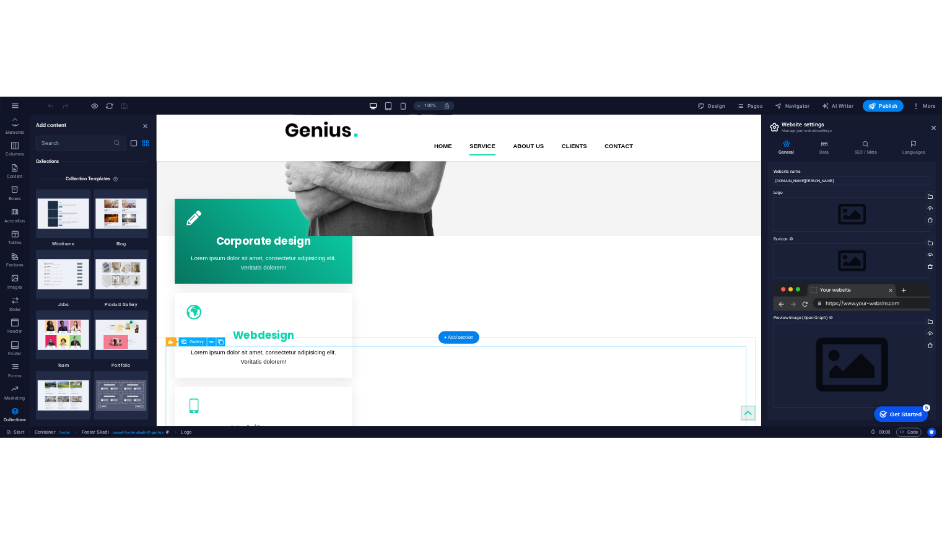
scroll to position [245, 0]
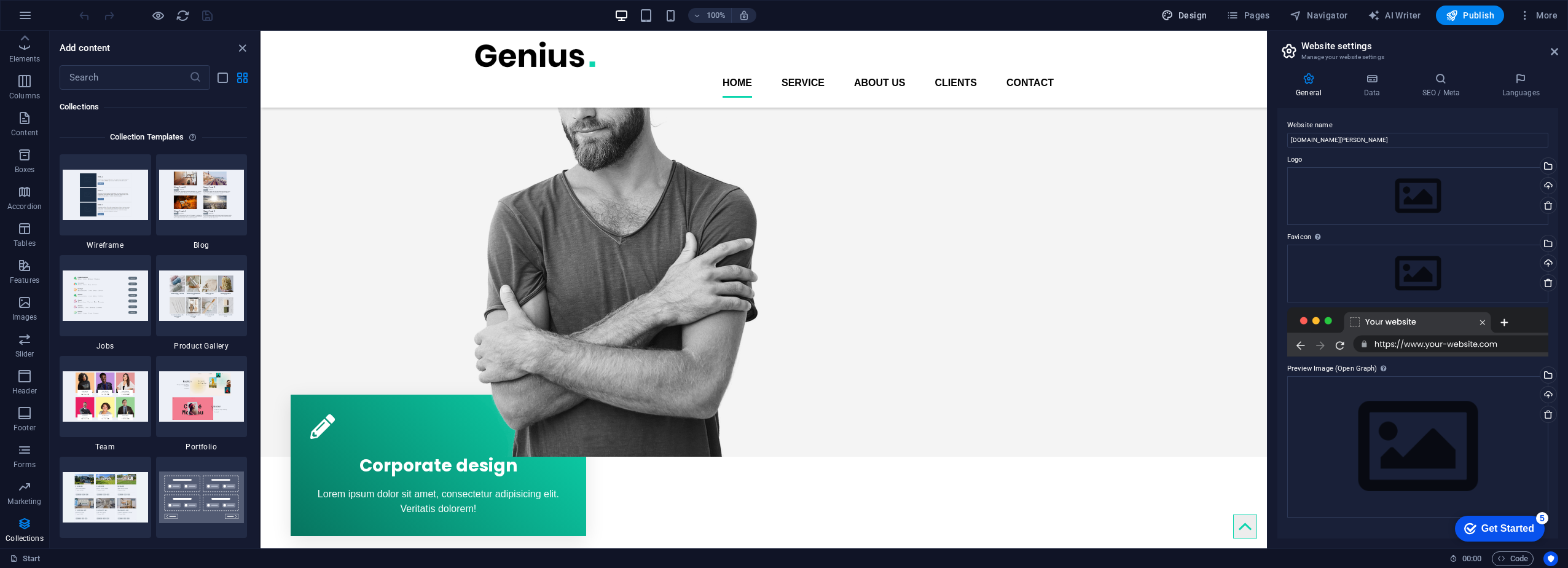
click at [934, 14] on span "Design" at bounding box center [1184, 15] width 46 height 12
select select "px"
select select "400"
select select "px"
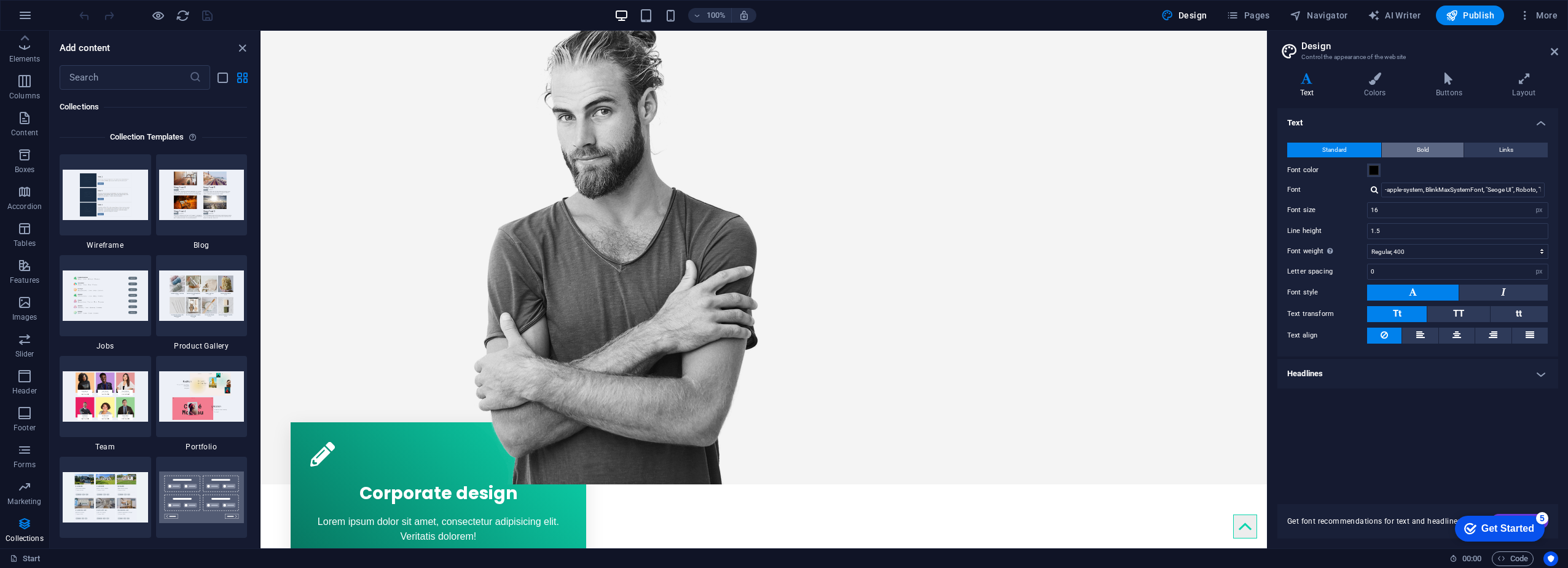
click at [934, 146] on button "Bold" at bounding box center [1423, 150] width 81 height 15
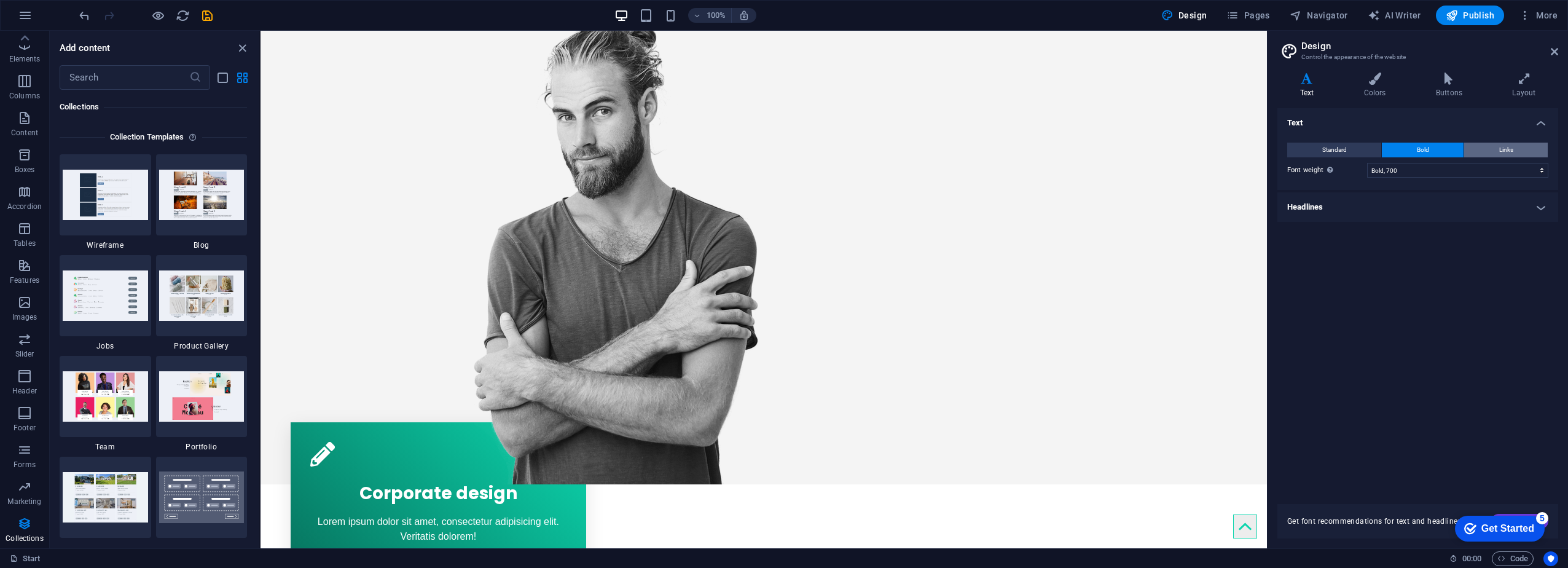
click at [934, 145] on span "Links" at bounding box center [1506, 150] width 14 height 15
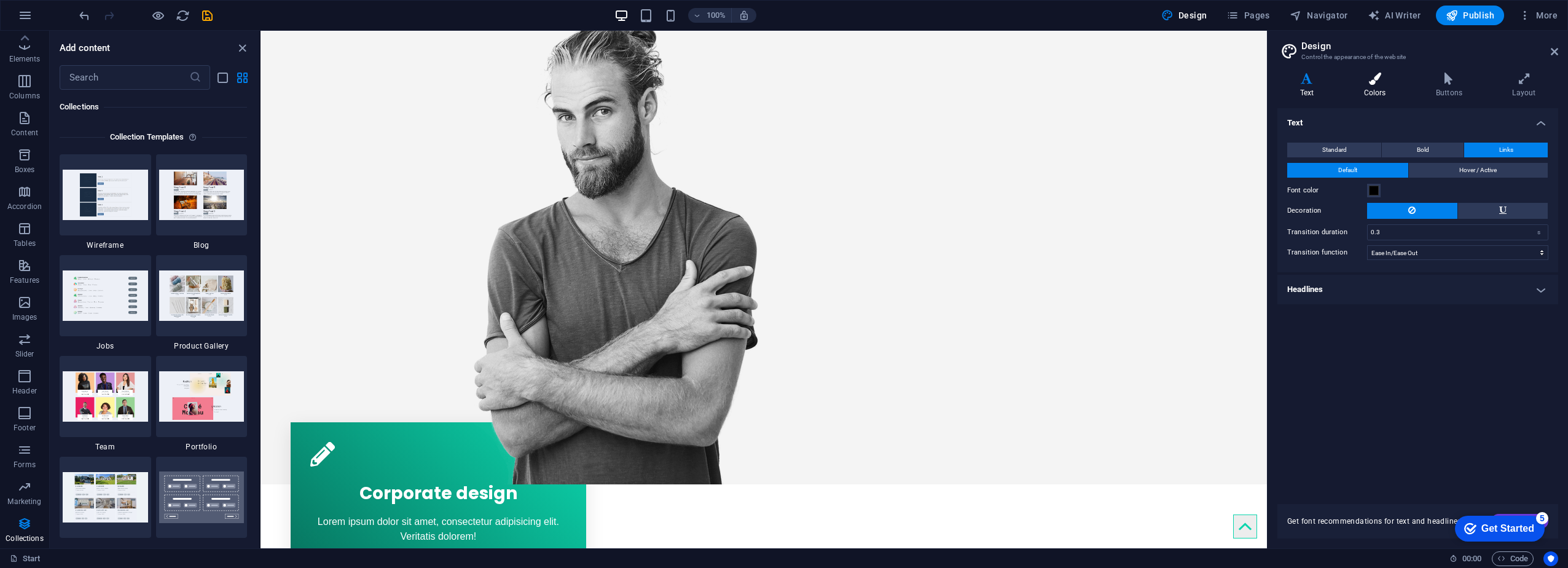
click at [934, 80] on icon at bounding box center [1374, 78] width 66 height 12
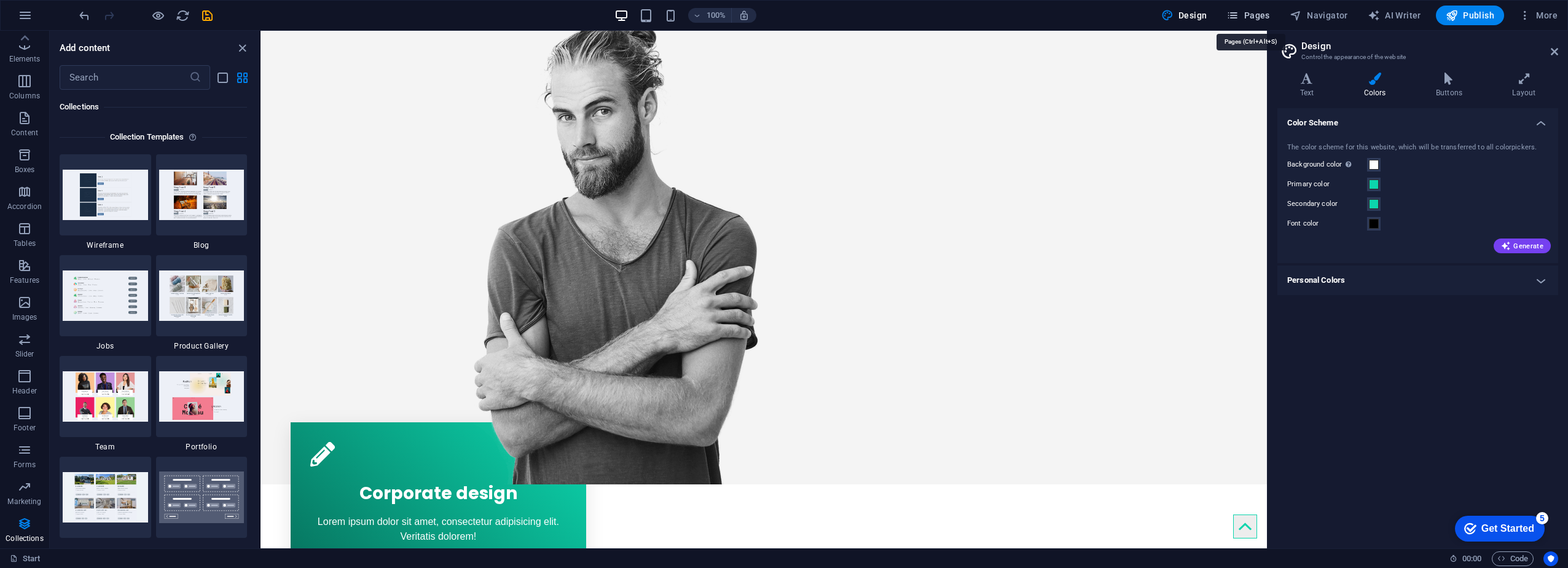
click at [934, 12] on span "Pages" at bounding box center [1247, 15] width 43 height 12
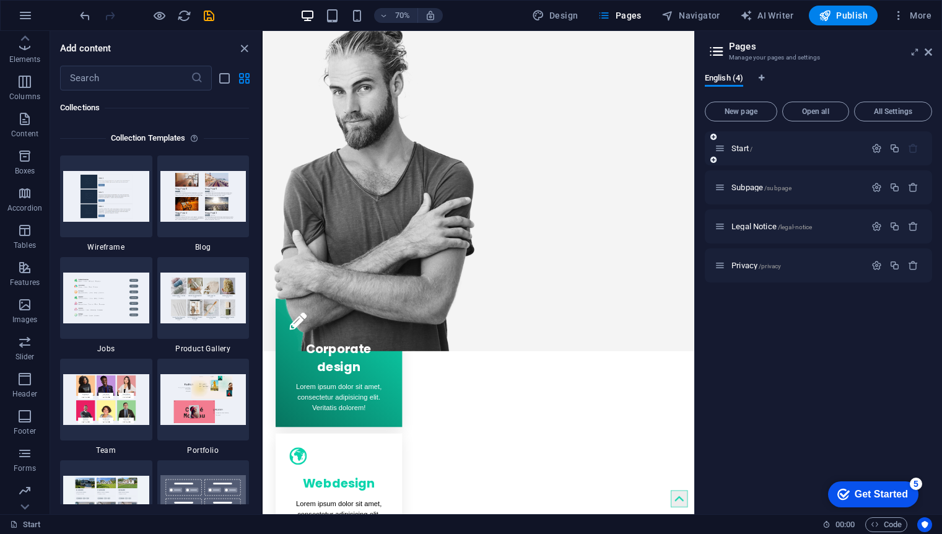
drag, startPoint x: 639, startPoint y: 124, endPoint x: 739, endPoint y: 134, distance: 100.2
click at [747, 128] on aside "Pages Manage your pages and settings English (4) New page Open all All Settings…" at bounding box center [818, 272] width 248 height 483
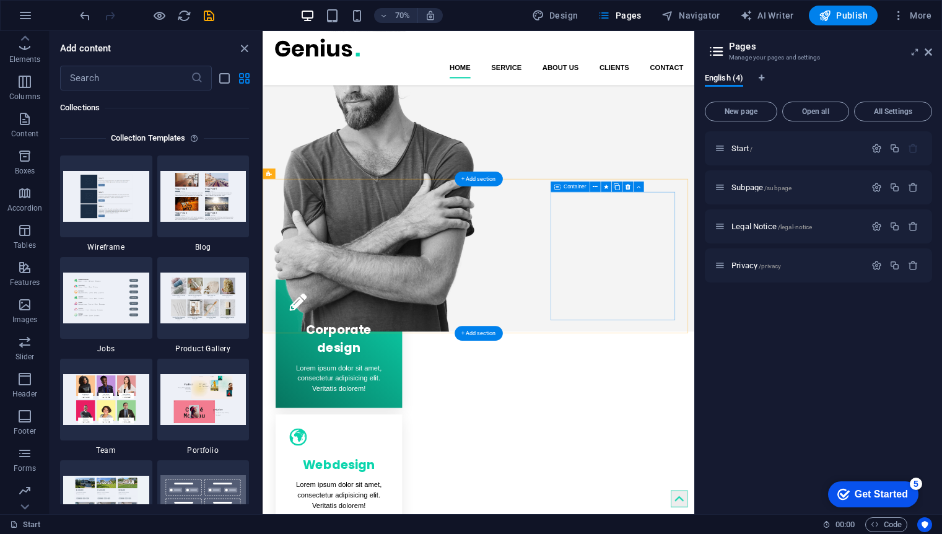
scroll to position [0, 0]
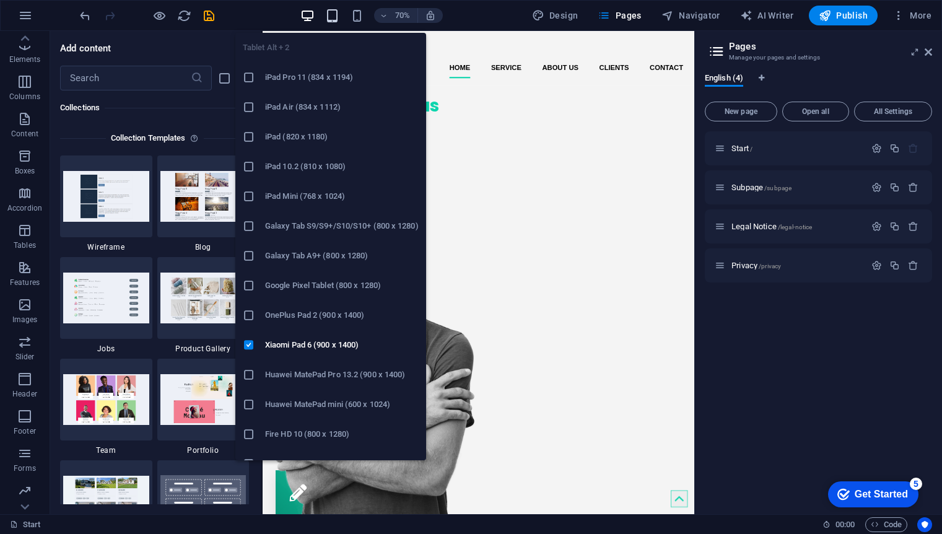
click at [335, 17] on icon "button" at bounding box center [332, 16] width 14 height 14
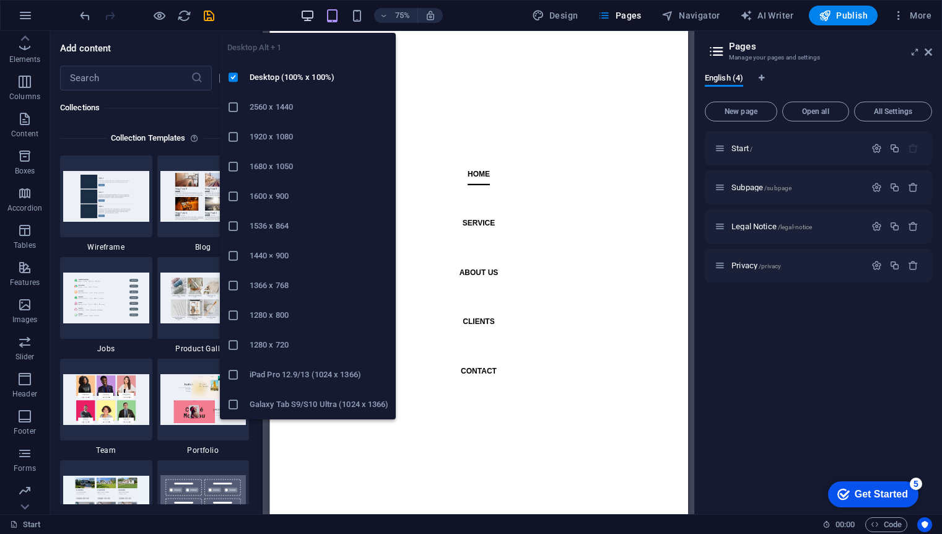
click at [306, 10] on icon "button" at bounding box center [307, 16] width 14 height 14
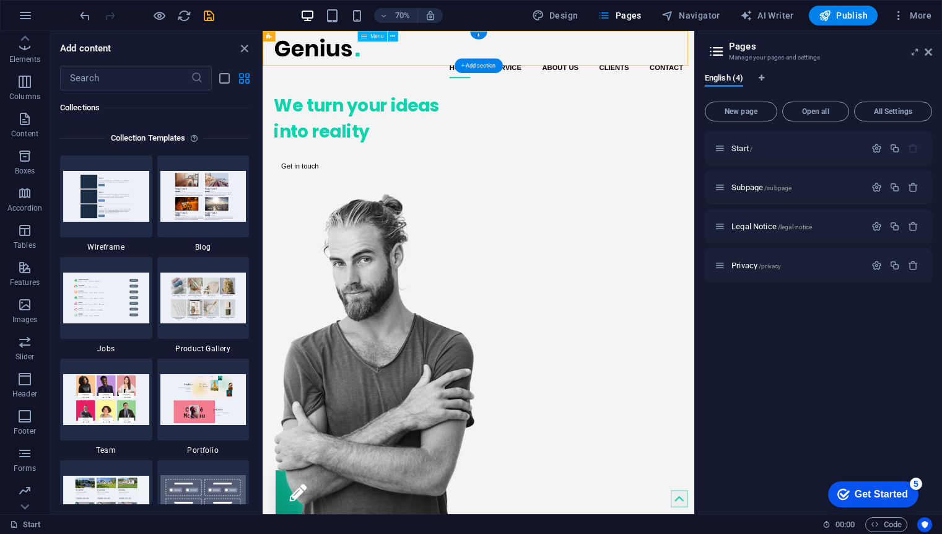
click at [612, 69] on nav "Home Service About us Clients Contact" at bounding box center [571, 84] width 585 height 30
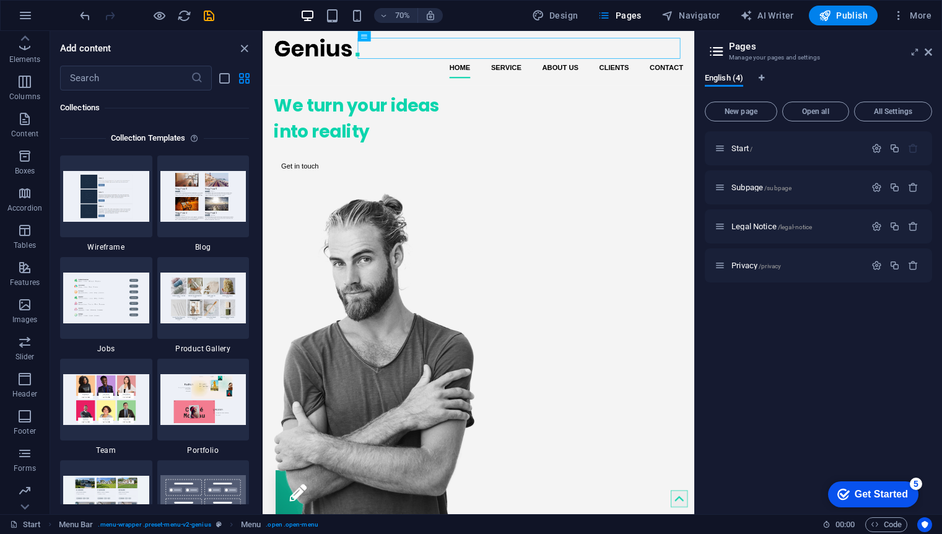
click at [932, 53] on aside "Pages Manage your pages and settings English (4) New page Open all All Settings…" at bounding box center [818, 272] width 248 height 483
click at [927, 54] on icon at bounding box center [927, 52] width 7 height 10
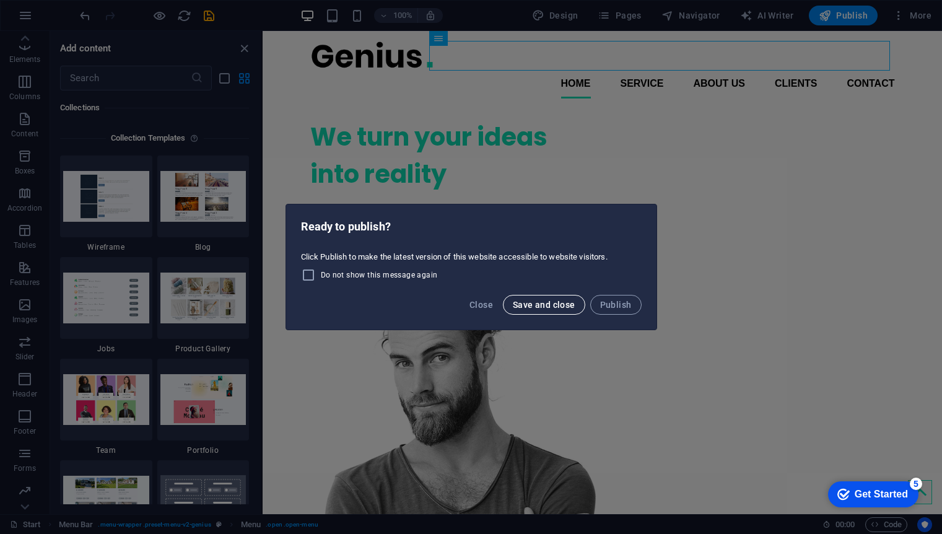
click at [559, 305] on span "Save and close" at bounding box center [544, 305] width 63 height 10
